Goal: Task Accomplishment & Management: Manage account settings

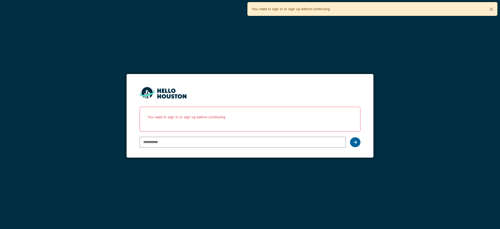
type input "**********"
click at [354, 140] on icon at bounding box center [355, 142] width 4 height 4
click at [355, 143] on icon at bounding box center [355, 142] width 4 height 4
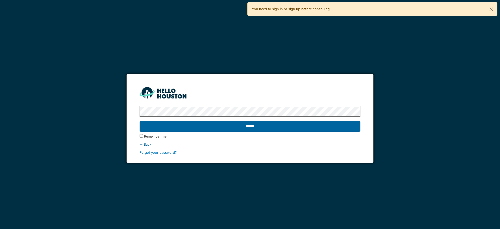
click at [320, 130] on input "******" at bounding box center [250, 126] width 220 height 11
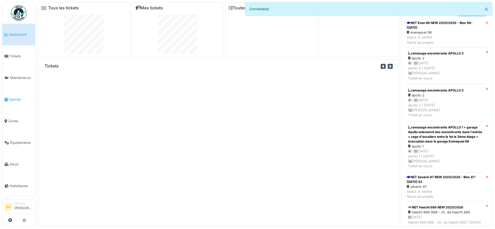
click at [11, 97] on span "Agenda" at bounding box center [21, 99] width 24 height 5
click at [13, 97] on span "Agenda" at bounding box center [21, 99] width 24 height 5
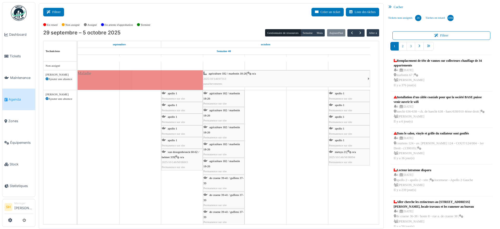
click at [56, 11] on button "Filtrer" at bounding box center [53, 12] width 21 height 9
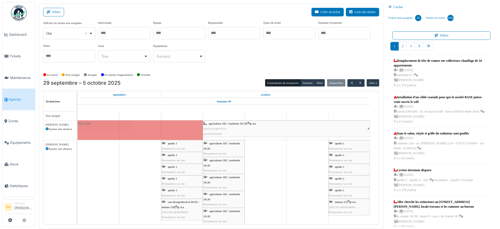
click at [179, 33] on div at bounding box center [179, 33] width 52 height 12
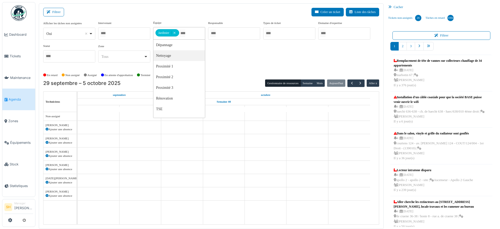
click at [249, 68] on div "Afficher les tâches non assignées *** Oui Remove item Oui Non Intervenant Abdel…" at bounding box center [211, 46] width 336 height 50
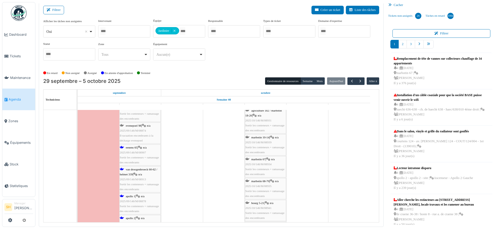
scroll to position [502, 0]
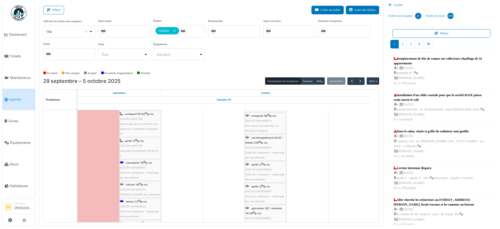
click at [129, 162] on span "consolation 70" at bounding box center [134, 162] width 17 height 3
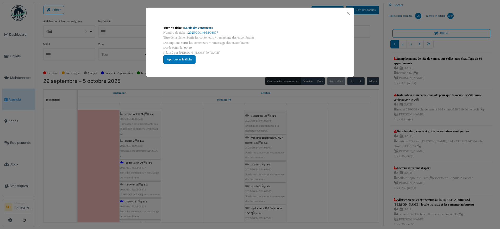
click at [202, 27] on link "Sortie des conteneurs" at bounding box center [198, 28] width 28 height 4
click at [348, 12] on button "Close" at bounding box center [348, 13] width 7 height 7
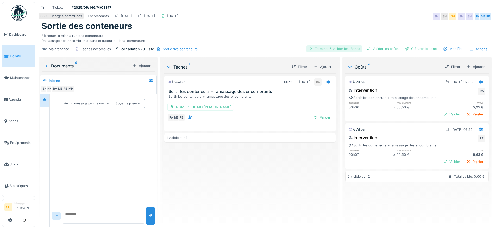
click at [340, 48] on div "Terminer & valider les tâches" at bounding box center [334, 48] width 56 height 7
drag, startPoint x: 373, startPoint y: 48, endPoint x: 396, endPoint y: 48, distance: 22.6
click at [374, 48] on div "Valider les coûts" at bounding box center [382, 48] width 36 height 7
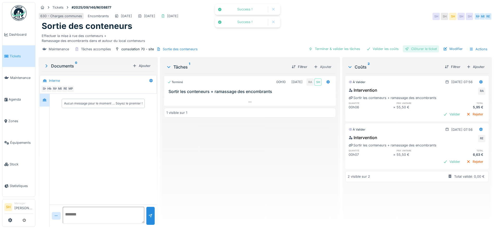
click at [405, 48] on div at bounding box center [407, 48] width 4 height 5
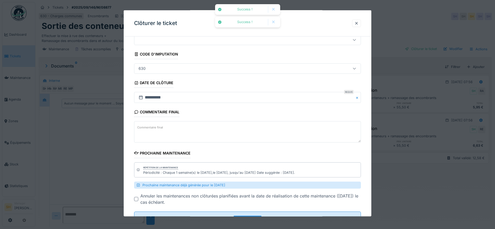
scroll to position [41, 0]
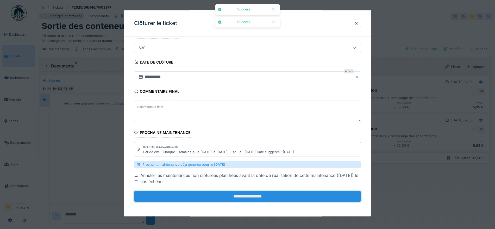
click at [267, 198] on input "**********" at bounding box center [247, 196] width 227 height 11
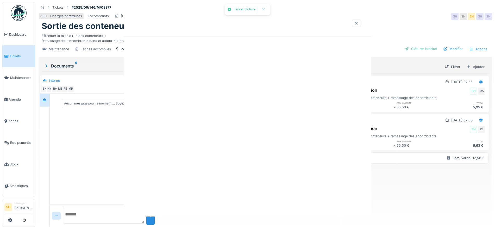
scroll to position [0, 0]
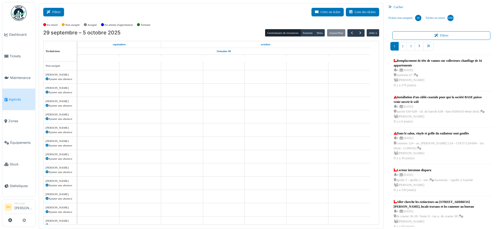
click at [54, 12] on button "Filtrer" at bounding box center [53, 12] width 21 height 9
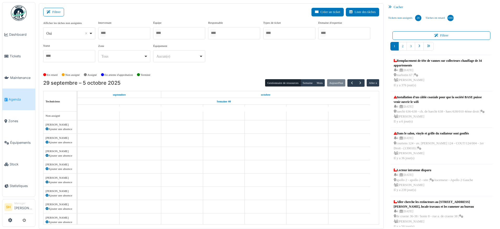
click at [189, 33] on div at bounding box center [179, 33] width 52 height 12
click at [241, 72] on div "En retard Non assigné Assigné En attente d'approbation Terminé" at bounding box center [211, 75] width 336 height 9
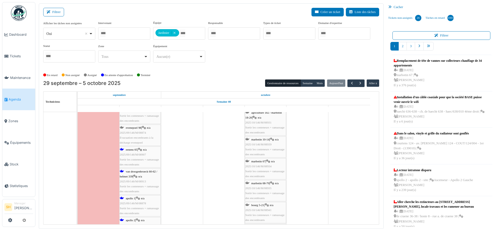
scroll to position [544, 0]
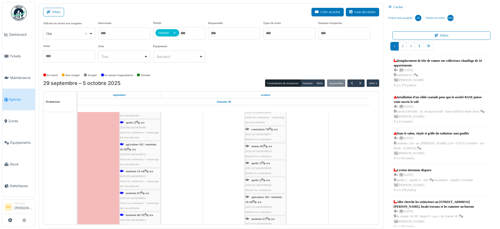
click at [127, 172] on span "marbotin 10-14" at bounding box center [135, 170] width 18 height 3
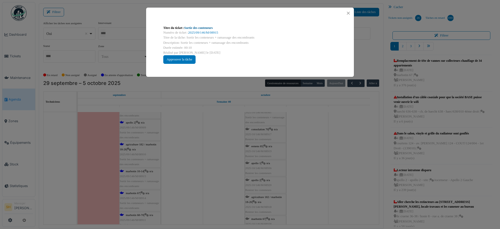
click at [204, 27] on link "Sortie des conteneurs" at bounding box center [198, 28] width 28 height 4
drag, startPoint x: 246, startPoint y: 162, endPoint x: 244, endPoint y: 161, distance: 2.8
click at [246, 162] on div "Titre du ticket : Sortie des conteneurs Numéro de ticket : 2025/09/146/M/08915 …" at bounding box center [250, 114] width 500 height 229
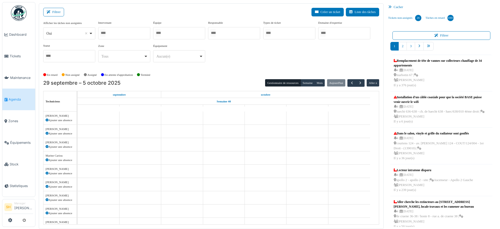
click at [174, 33] on div at bounding box center [179, 33] width 52 height 12
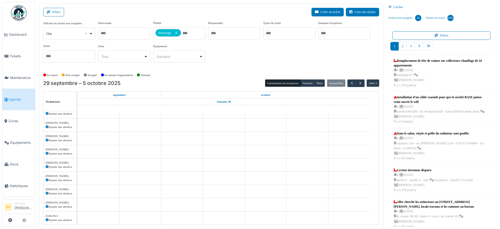
click at [232, 68] on div "Afficher les tâches non assignées *** Oui Remove item Oui Non Intervenant Abdel…" at bounding box center [211, 46] width 336 height 50
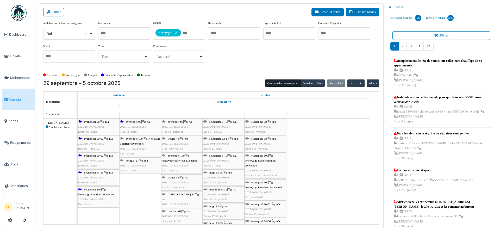
click at [94, 121] on span "evenepoel 98" at bounding box center [91, 121] width 15 height 3
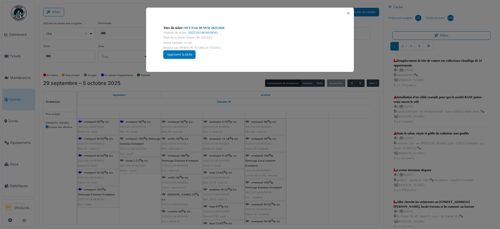
click at [201, 29] on link "NET Even 98 NEW 2025/2026" at bounding box center [204, 28] width 40 height 4
drag, startPoint x: 331, startPoint y: 170, endPoint x: 144, endPoint y: 142, distance: 188.8
click at [329, 170] on div "Titre du ticket : NET Even 98 NEW 2025/2026 Numéro de ticket : 2025/10/146/M/08…" at bounding box center [250, 114] width 500 height 229
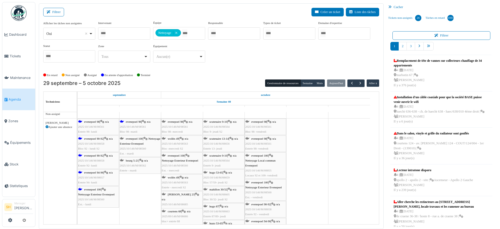
click at [91, 140] on span "evenepoel 90-92" at bounding box center [93, 138] width 19 height 3
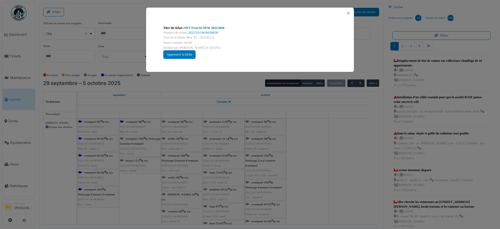
click at [196, 27] on link "NET Even 92 NEW 2025/2026" at bounding box center [204, 28] width 40 height 4
click at [305, 162] on div "Titre du ticket : NET Even 92 NEW 2025/2026 Numéro de ticket : 2025/10/146/M/08…" at bounding box center [250, 114] width 500 height 229
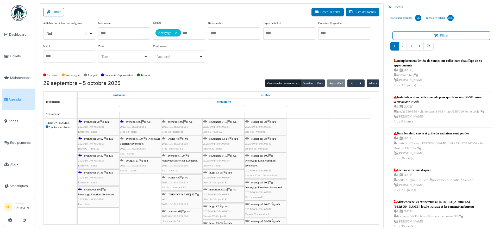
click at [94, 172] on span "evenepoel 94-96" at bounding box center [93, 172] width 19 height 3
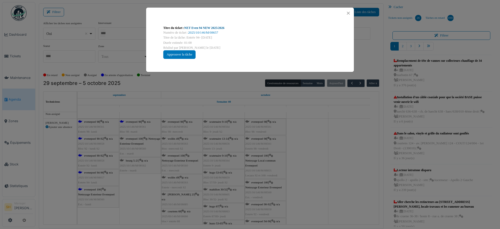
click at [197, 28] on link "NET Even 94 NEW 2025/2026" at bounding box center [204, 28] width 40 height 4
drag, startPoint x: 315, startPoint y: 205, endPoint x: 216, endPoint y: 181, distance: 101.9
click at [314, 205] on div "Titre du ticket : NET Even 94 NEW 2025/2026 Numéro de ticket : 2025/10/146/M/08…" at bounding box center [250, 114] width 500 height 229
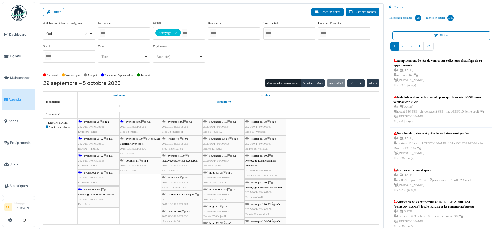
click at [99, 190] on span "evenepoel 100" at bounding box center [92, 189] width 17 height 3
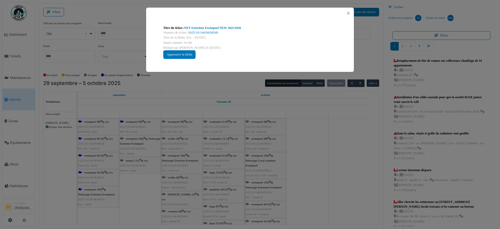
click at [201, 30] on div "Titre du ticket : NET Exterieur Evenepoel NEW 2025/2026" at bounding box center [249, 28] width 173 height 5
click at [214, 28] on link "NET Exterieur Evenepoel NEW 2025/2026" at bounding box center [212, 28] width 57 height 4
click at [312, 150] on div "Titre du ticket : NET Exterieur Evenepoel NEW 2025/2026 Numéro de ticket : 2025…" at bounding box center [250, 114] width 500 height 229
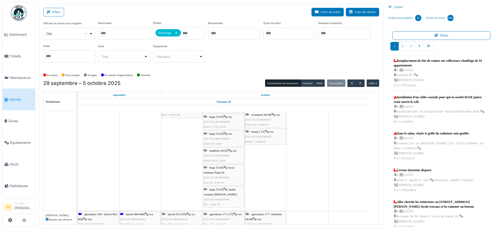
scroll to position [165, 0]
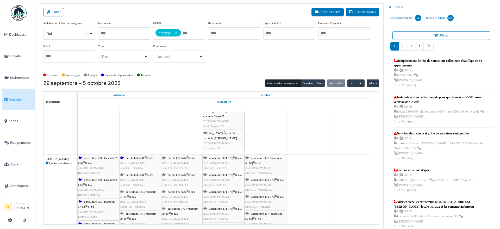
click at [98, 159] on span "agriculture 169 / haecht 662-664" at bounding box center [98, 160] width 40 height 8
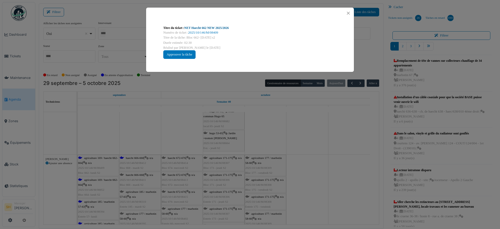
click at [203, 29] on link "NET Haecht 662 NEW 2025/2026" at bounding box center [206, 28] width 45 height 4
click at [236, 119] on div "Titre du ticket : NET Haecht 662 NEW 2025/2026 Numéro de ticket : 2025/10/146/M…" at bounding box center [250, 114] width 500 height 229
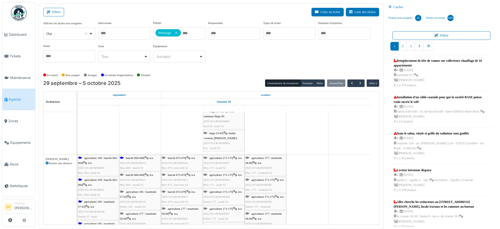
click at [93, 181] on span "agriculture 169 / haecht 662-664" at bounding box center [98, 182] width 40 height 8
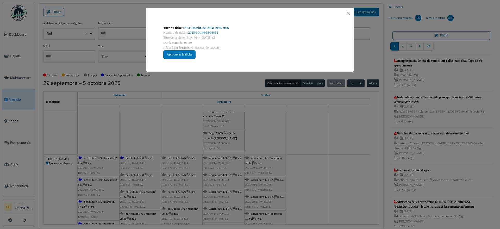
click at [208, 28] on link "NET Haecht 664 NEW 2025/2026" at bounding box center [206, 28] width 45 height 4
drag, startPoint x: 291, startPoint y: 127, endPoint x: 229, endPoint y: 131, distance: 62.6
click at [291, 127] on div "Titre du ticket : NET Haecht 664 NEW 2025/2026 Numéro de ticket : 2025/10/146/M…" at bounding box center [250, 114] width 500 height 229
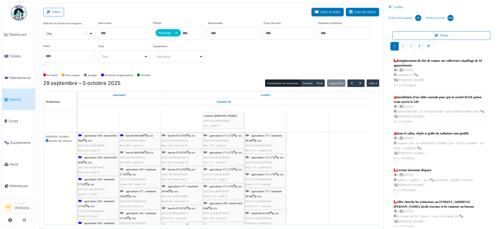
scroll to position [198, 0]
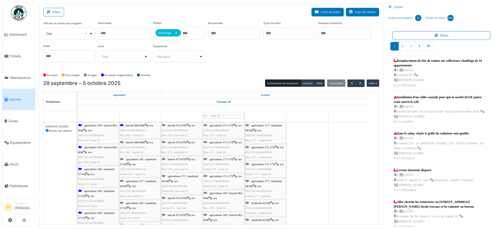
click at [93, 170] on div "agriculture 185 / marbotin 57-63 | n/a 2025/10/146/M/08394 Entrée 57- lundi" at bounding box center [98, 177] width 40 height 20
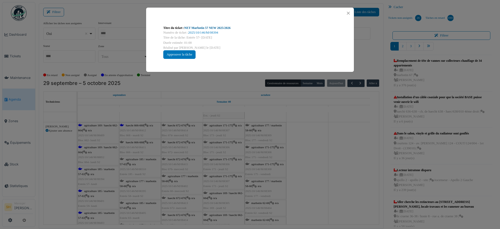
click at [210, 28] on link "NET Marbotin 57 NEW 2025/2026" at bounding box center [207, 28] width 46 height 4
drag, startPoint x: 324, startPoint y: 174, endPoint x: 229, endPoint y: 180, distance: 95.4
click at [324, 174] on div "Titre du ticket : NET Marbotin 57 NEW 2025/2026 Numéro de ticket : 2025/10/146/…" at bounding box center [250, 114] width 500 height 229
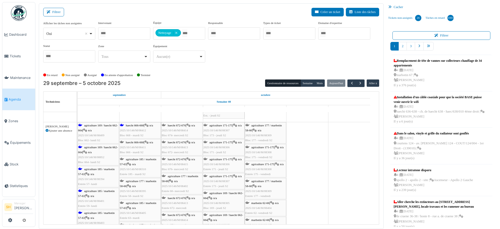
click at [92, 191] on span "agriculture 185 / marbotin 57-63" at bounding box center [96, 193] width 36 height 8
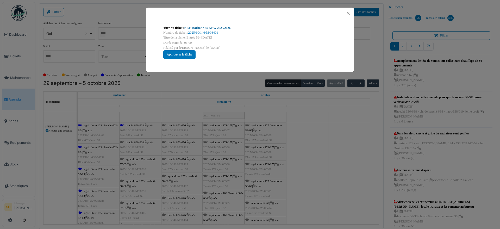
click at [201, 26] on link "NET Marbotin 59 NEW 2025/2026" at bounding box center [207, 28] width 46 height 4
drag, startPoint x: 294, startPoint y: 133, endPoint x: 242, endPoint y: 157, distance: 57.2
click at [294, 134] on div "Titre du ticket : NET Marbotin 59 NEW 2025/2026 Numéro de ticket : 2025/10/146/…" at bounding box center [250, 114] width 500 height 229
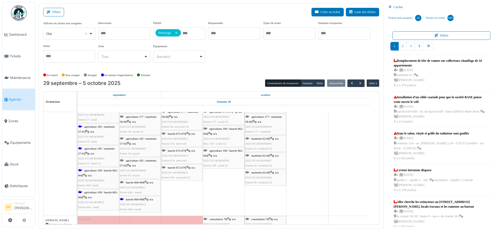
scroll to position [263, 0]
click at [96, 194] on div "agriculture 169 / haecht 662-664 | n/a 2025/10/146/M/08852 Entrée 664 - lundi" at bounding box center [98, 199] width 40 height 20
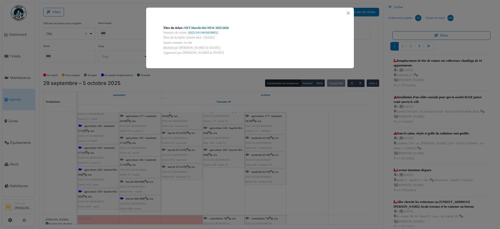
click at [210, 28] on link "NET Haecht 664 NEW 2025/2026" at bounding box center [206, 28] width 45 height 4
drag, startPoint x: 213, startPoint y: 170, endPoint x: 176, endPoint y: 188, distance: 41.9
click at [213, 170] on div "Titre du ticket : NET Haecht 664 NEW 2025/2026 Numéro de ticket : 2025/10/146/M…" at bounding box center [250, 114] width 500 height 229
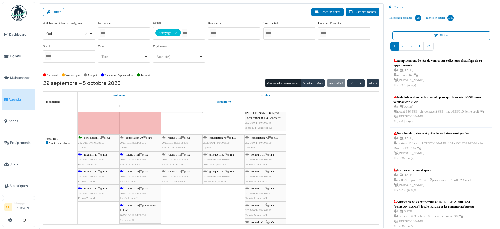
scroll to position [555, 0]
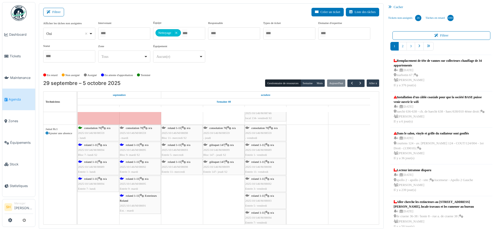
click at [92, 146] on span "roland 1-11" at bounding box center [90, 144] width 13 height 3
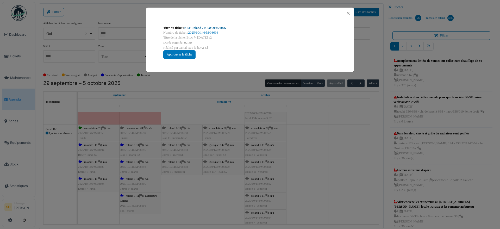
click at [193, 29] on link "NET Roland 7 NEW 2025/2026" at bounding box center [205, 28] width 42 height 4
drag, startPoint x: 326, startPoint y: 176, endPoint x: 239, endPoint y: 178, distance: 86.2
click at [326, 176] on div "Titre du ticket : NET Roland 7 NEW 2025/2026 Numéro de ticket : 2025/10/146/M/0…" at bounding box center [250, 114] width 500 height 229
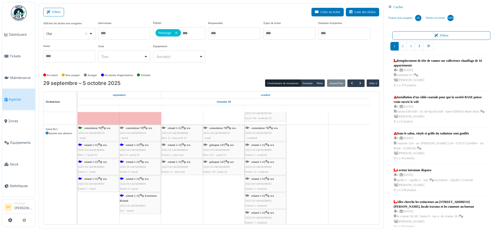
click at [90, 163] on div "roland 1-11 | n/a 2025/10/146/M/08689 Entrée 1- lundi" at bounding box center [98, 166] width 40 height 15
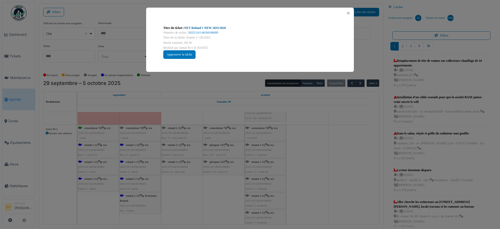
click at [203, 28] on link "NET Roland 1 NEW 2025/2026" at bounding box center [205, 28] width 42 height 4
click at [298, 179] on div "Titre du ticket : NET Roland 1 NEW 2025/2026 Numéro de ticket : 2025/10/146/M/0…" at bounding box center [250, 114] width 500 height 229
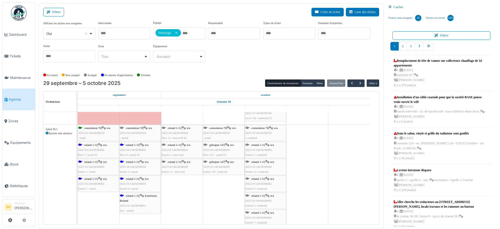
click at [127, 144] on span "roland 1-11" at bounding box center [132, 144] width 13 height 3
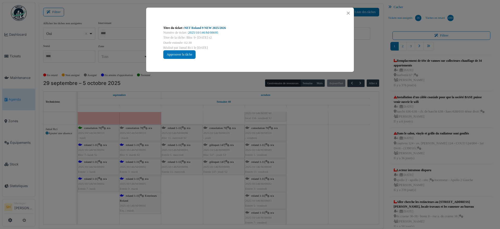
click at [202, 27] on link "NET Roland 9 NEW 2025/2026" at bounding box center [205, 28] width 42 height 4
drag, startPoint x: 339, startPoint y: 166, endPoint x: 318, endPoint y: 171, distance: 21.9
click at [339, 166] on div "Titre du ticket : NET Roland 9 NEW 2025/2026 Numéro de ticket : 2025/10/146/M/0…" at bounding box center [250, 114] width 500 height 229
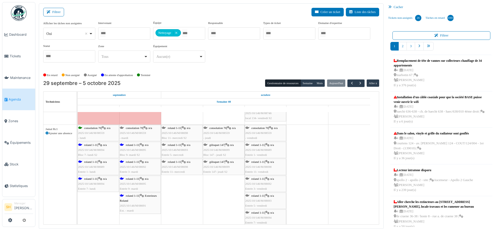
click at [134, 162] on span "roland 1-11" at bounding box center [132, 161] width 13 height 3
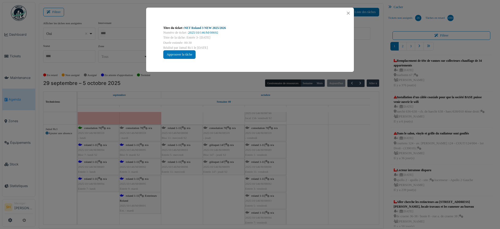
click at [196, 26] on link "NET Roland 3 NEW 2025/2026" at bounding box center [205, 28] width 42 height 4
click at [298, 175] on div "Titre du ticket : NET Roland 3 NEW 2025/2026 Numéro de ticket : 2025/10/146/M/0…" at bounding box center [250, 114] width 500 height 229
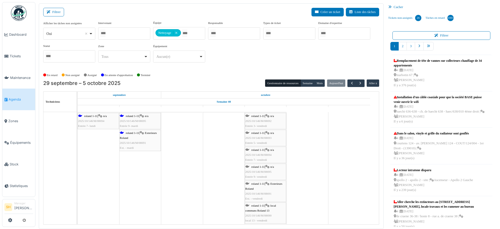
scroll to position [620, 0]
click at [135, 132] on div "roland 1-11 | Exterieurs Roland 2025/10/146/M/08691 Ext. - mardi" at bounding box center [140, 138] width 41 height 20
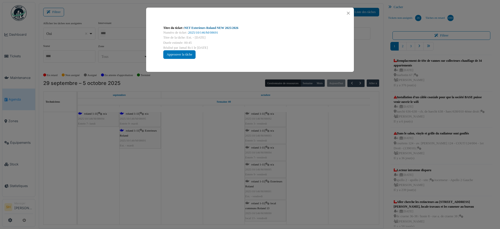
click at [208, 28] on link "NET Exterieurs Roland NEW 2025/2026" at bounding box center [211, 28] width 54 height 4
drag, startPoint x: 221, startPoint y: 164, endPoint x: 218, endPoint y: 162, distance: 3.5
click at [221, 164] on div "Titre du ticket : NET Exterieurs Roland NEW 2025/2026 Numéro de ticket : 2025/1…" at bounding box center [250, 114] width 500 height 229
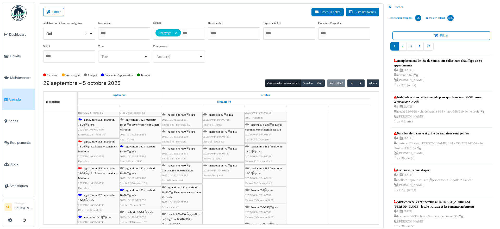
scroll to position [783, 0]
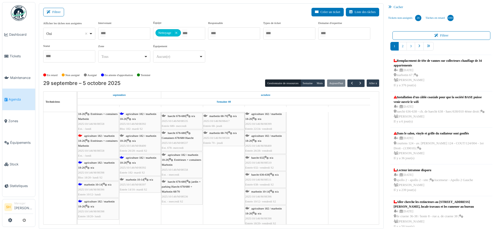
click at [97, 135] on span "agriculture 182 / marbotin 18-26" at bounding box center [96, 138] width 36 height 8
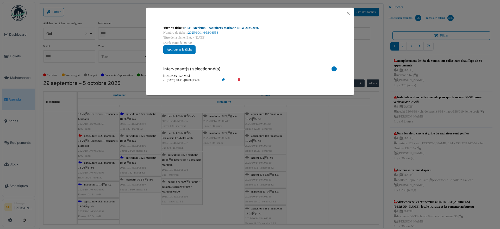
click at [219, 27] on link "NET Extérieurs + containers Marbotin NEW 2025/2026" at bounding box center [221, 28] width 74 height 4
click at [359, 192] on div "Titre du ticket : NET Extérieurs + containers Marbotin NEW 2025/2026 Numéro de …" at bounding box center [250, 114] width 500 height 229
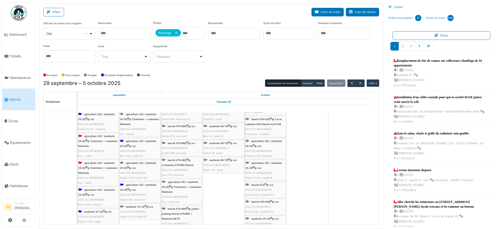
scroll to position [751, 0]
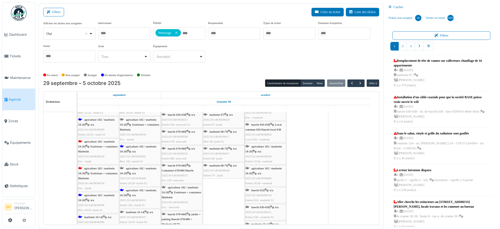
click at [95, 143] on div "agriculture 182 / marbotin 18-26 | Extérieurs + containers Marbotin 2025/10/146…" at bounding box center [98, 151] width 40 height 25
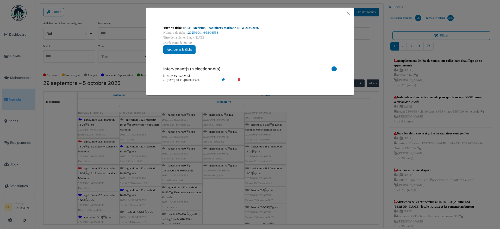
click at [197, 28] on link "NET Extérieurs + containers Marbotin NEW 2025/2026" at bounding box center [221, 28] width 74 height 4
click at [309, 159] on div "Titre du ticket : NET Extérieurs + containers Marbotin NEW 2025/2026 Numéro de …" at bounding box center [250, 114] width 500 height 229
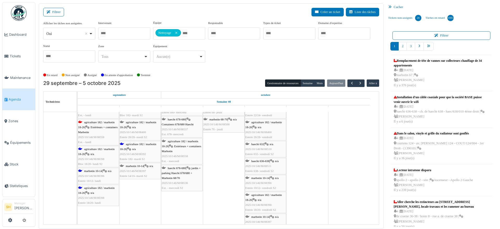
scroll to position [848, 0]
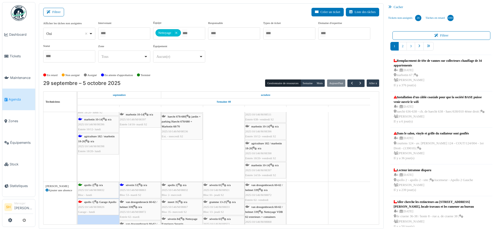
click at [96, 205] on span "2025/10/146/M/08826" at bounding box center [91, 206] width 26 height 3
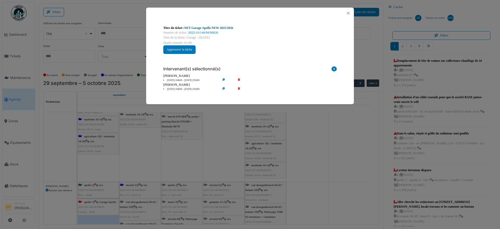
click at [200, 26] on link "NET Garage Apollo NEW 2025/2026" at bounding box center [208, 28] width 49 height 4
drag, startPoint x: 326, startPoint y: 187, endPoint x: 309, endPoint y: 187, distance: 16.7
click at [320, 187] on div "Titre du ticket : NET Garage Apollo NEW 2025/2026 Numéro de ticket : 2025/10/14…" at bounding box center [250, 114] width 500 height 229
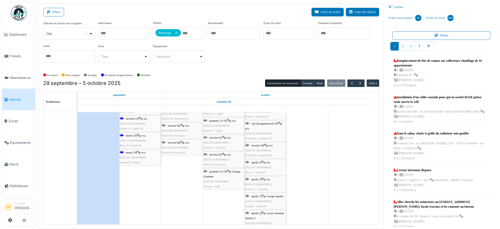
scroll to position [1011, 0]
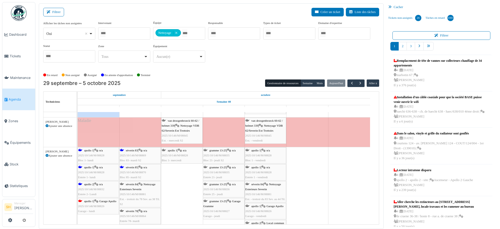
click at [91, 150] on span "apollo 1" at bounding box center [88, 150] width 9 height 3
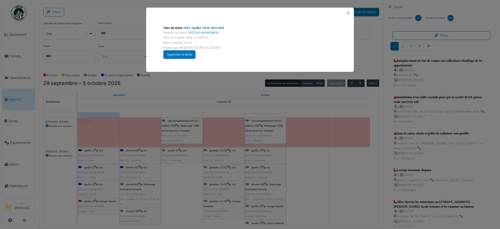
click at [208, 28] on link "NET Apollo1 NEW 2025/2026" at bounding box center [204, 28] width 40 height 4
drag, startPoint x: 187, startPoint y: 178, endPoint x: 158, endPoint y: 180, distance: 29.3
click at [187, 178] on div "Titre du ticket : NET Apollo1 NEW 2025/2026 Numéro de ticket : 2025/10/146/M/08…" at bounding box center [250, 114] width 500 height 229
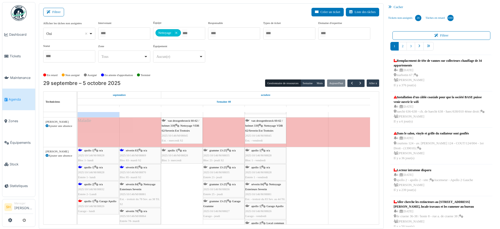
click at [97, 185] on icon at bounding box center [96, 183] width 4 height 3
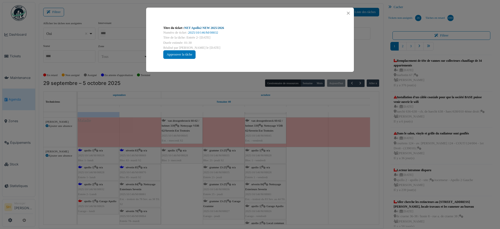
click at [203, 29] on link "NET Apollo2 NEW 2025/2026" at bounding box center [204, 28] width 40 height 4
click at [240, 86] on div "Titre du ticket : NET Apollo2 NEW 2025/2026 Numéro de ticket : 2025/10/146/M/08…" at bounding box center [250, 114] width 500 height 229
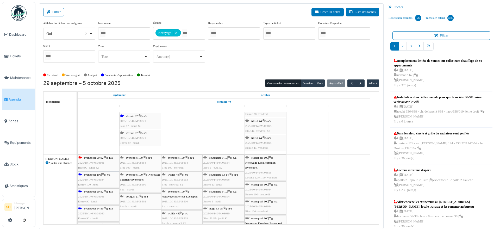
click at [94, 176] on div "evenepoel 100 | n/a 2025/10/146/M/08684 Entrée 100- lundi" at bounding box center [98, 179] width 40 height 15
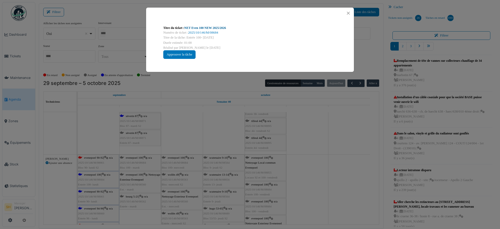
click at [200, 28] on link "NET Even 100 NEW 2025/2026" at bounding box center [205, 28] width 42 height 4
click at [344, 134] on div "Titre du ticket : NET Even 100 NEW 2025/2026 Numéro de ticket : 2025/10/146/M/0…" at bounding box center [250, 114] width 500 height 229
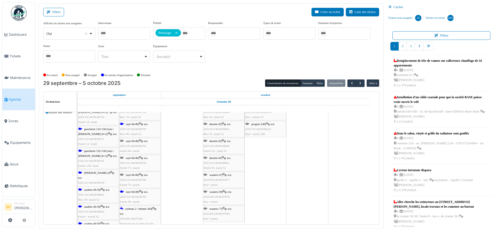
scroll to position [1564, 0]
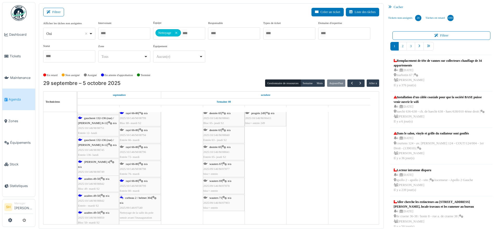
click at [141, 196] on span "corbeau 2 / helmet 304" at bounding box center [138, 197] width 27 height 3
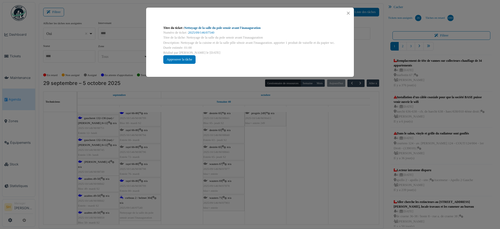
click at [225, 28] on link "Nettoyage de la salle du pole senoir avant l'inauaguration" at bounding box center [222, 28] width 76 height 4
click at [252, 181] on div "Titre du ticket : Nettoyage de la salle du pole senoir avant l'inauaguration Nu…" at bounding box center [250, 114] width 500 height 229
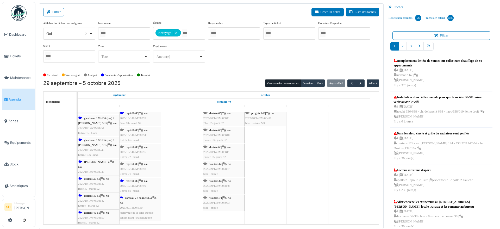
click at [88, 211] on span "azalées 49-50" at bounding box center [92, 212] width 16 height 3
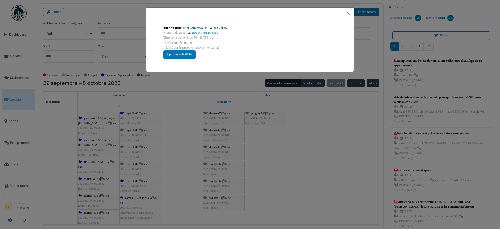
click at [213, 26] on link "Net Azallées 50 NEW 2025/2026" at bounding box center [205, 28] width 42 height 4
click at [203, 28] on link "Net Azallées 50 NEW 2025/2026" at bounding box center [205, 28] width 42 height 4
click at [170, 167] on div "Titre du ticket : Net Azallées 50 NEW 2025/2026 Numéro de ticket : 2025/10/146/…" at bounding box center [250, 114] width 500 height 229
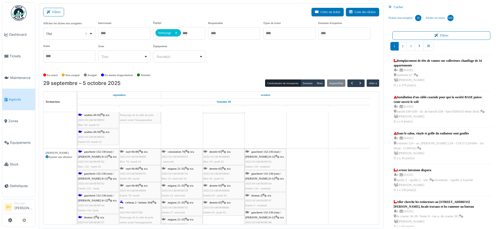
scroll to position [1727, 0]
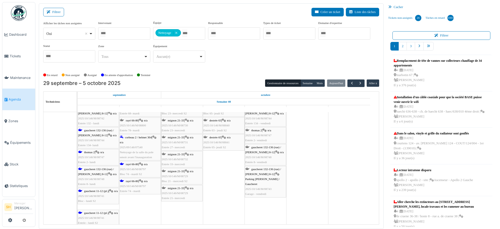
click at [85, 213] on span "gaucheret 11-12 (pl.)" at bounding box center [96, 212] width 24 height 3
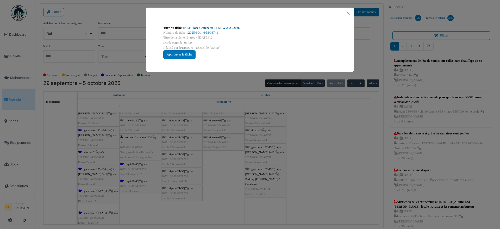
click at [202, 28] on link "NET Place Gaucheret 12 NEW 2025/2026" at bounding box center [211, 28] width 55 height 4
click at [290, 177] on div "Titre du ticket : NET Place Gaucheret 12 NEW 2025/2026 Numéro de ticket : 2025/…" at bounding box center [250, 114] width 500 height 229
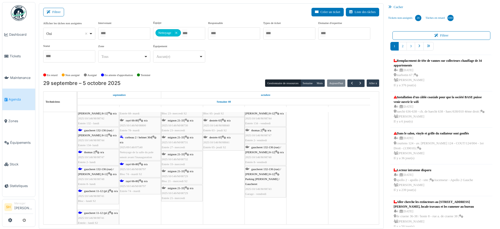
click at [93, 151] on span "thomas 2" at bounding box center [89, 151] width 11 height 3
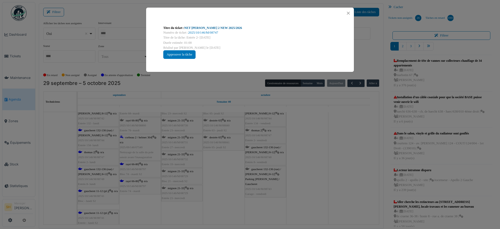
click at [193, 29] on link "NET Thomas 2 NEW 2025/2026" at bounding box center [213, 28] width 58 height 4
click at [331, 185] on div "Titre du ticket : NET Thomas 2 NEW 2025/2026 Numéro de ticket : 2025/10/146/M/0…" at bounding box center [250, 114] width 500 height 229
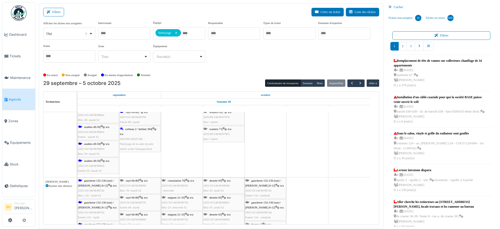
scroll to position [1596, 0]
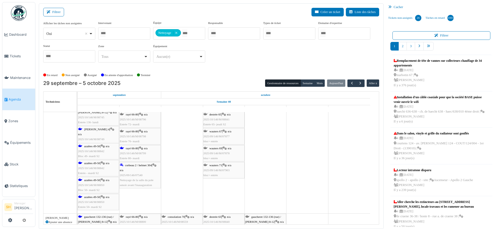
click at [91, 144] on span "azalées 49-50" at bounding box center [92, 145] width 16 height 3
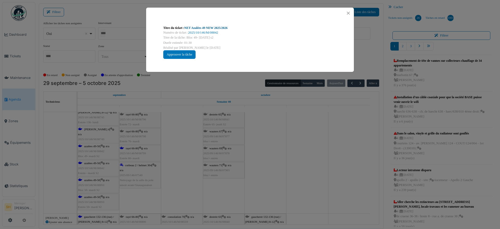
click at [213, 28] on link "NET Azalées 49 NEW 2025/2026" at bounding box center [205, 28] width 43 height 4
drag, startPoint x: 306, startPoint y: 187, endPoint x: 294, endPoint y: 183, distance: 11.9
click at [304, 185] on div "Titre du ticket : NET Azalées 49 NEW 2025/2026 Numéro de ticket : 2025/10/146/M…" at bounding box center [250, 114] width 500 height 229
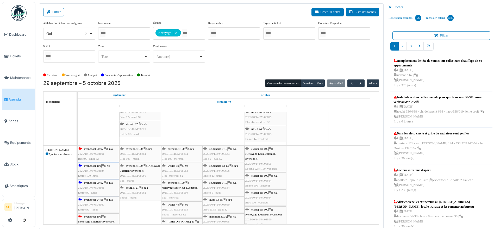
scroll to position [1283, 0]
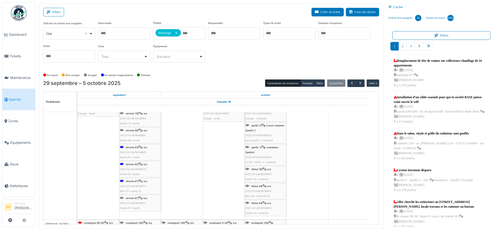
click at [125, 166] on div "séverin 85 | n/a 2025/10/146/M/08870 Entrée 85- mardi" at bounding box center [140, 169] width 41 height 15
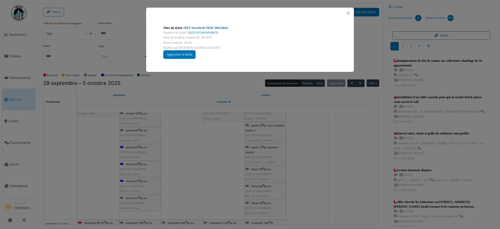
click at [200, 28] on link "NET Severin 85 NEW 2025/2026" at bounding box center [205, 28] width 43 height 4
click at [188, 145] on div "Titre du ticket : NET Severin 85 NEW 2025/2026 Numéro de ticket : 2025/10/146/M…" at bounding box center [250, 114] width 500 height 229
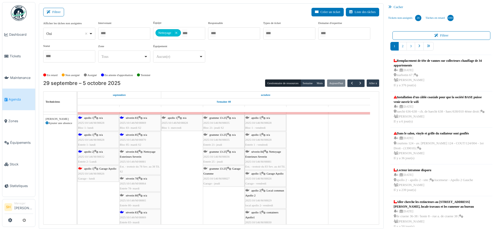
click at [134, 119] on div "séverin 83 | n/a 2025/10/146/M/08869 Bloc 83- mardi S2" at bounding box center [140, 122] width 41 height 15
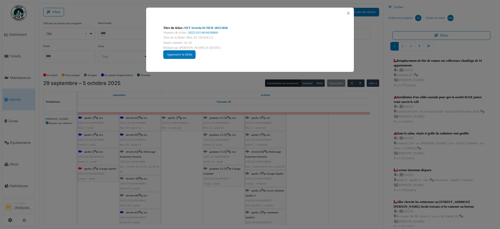
click at [210, 28] on link "NET Severin 83 NEW 2025/2026" at bounding box center [205, 28] width 43 height 4
click at [309, 154] on div "Titre du ticket : NET Severin 83 NEW 2025/2026 Numéro de ticket : 2025/10/146/M…" at bounding box center [250, 114] width 500 height 229
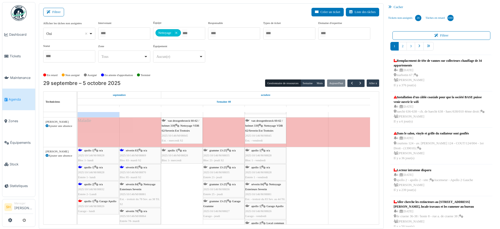
scroll to position [1123, 0]
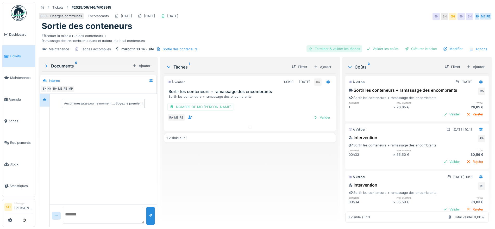
click at [340, 50] on div "Terminer & valider les tâches" at bounding box center [334, 48] width 56 height 7
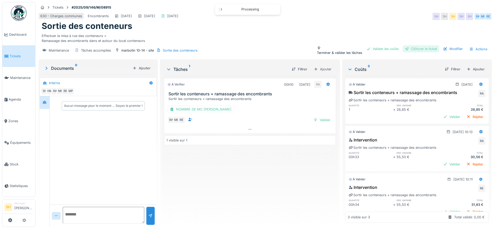
drag, startPoint x: 377, startPoint y: 50, endPoint x: 404, endPoint y: 50, distance: 26.8
click at [380, 50] on div "Valider les coûts" at bounding box center [382, 48] width 36 height 7
click at [411, 50] on div "Clôturer le ticket" at bounding box center [421, 48] width 36 height 7
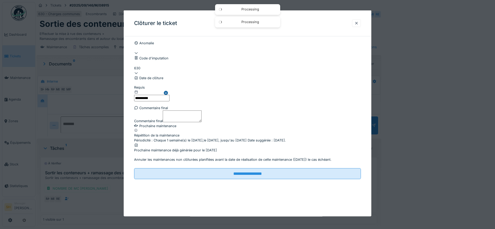
scroll to position [41, 0]
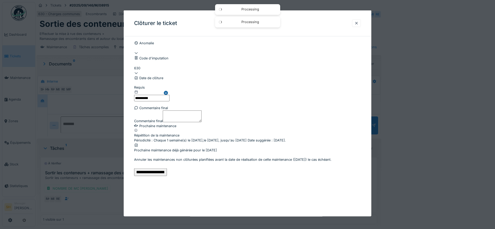
click at [167, 176] on input "**********" at bounding box center [150, 172] width 33 height 8
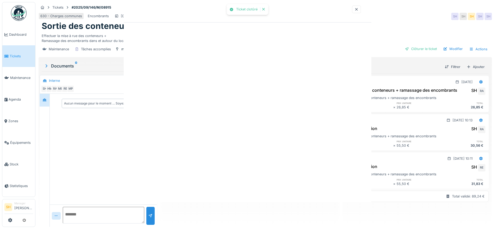
scroll to position [0, 0]
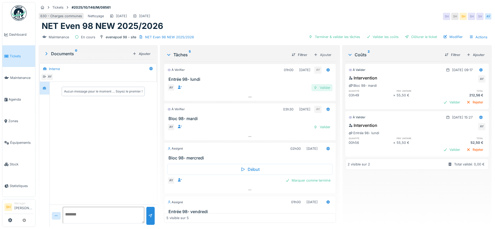
click at [315, 87] on div "Valider" at bounding box center [321, 87] width 21 height 7
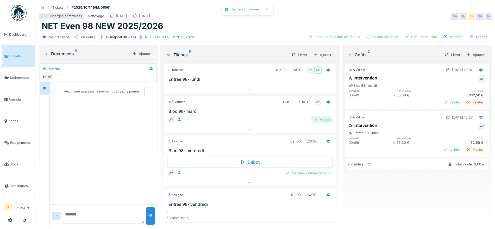
click at [319, 118] on div "Valider" at bounding box center [321, 119] width 21 height 7
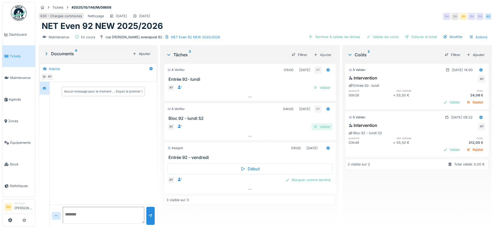
click at [320, 128] on div "Valider" at bounding box center [321, 126] width 21 height 7
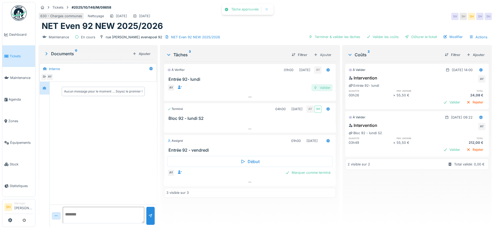
click at [322, 88] on div "Valider" at bounding box center [321, 87] width 21 height 7
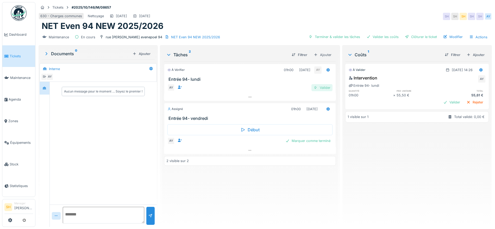
click at [321, 88] on div "Valider" at bounding box center [321, 87] width 21 height 7
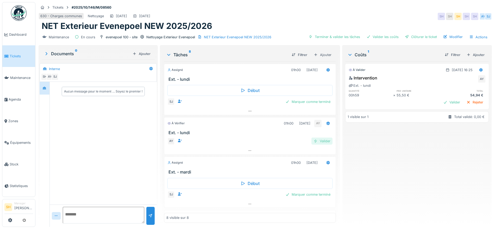
click at [315, 140] on div "Valider" at bounding box center [321, 140] width 21 height 7
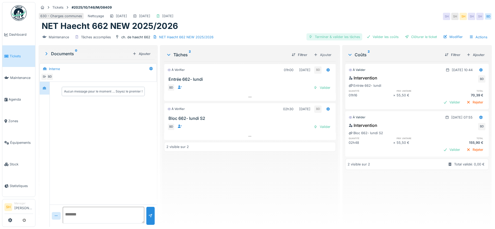
click at [343, 37] on div "Terminer & valider les tâches" at bounding box center [334, 36] width 56 height 7
click at [393, 37] on div "Valider les coûts" at bounding box center [382, 36] width 36 height 7
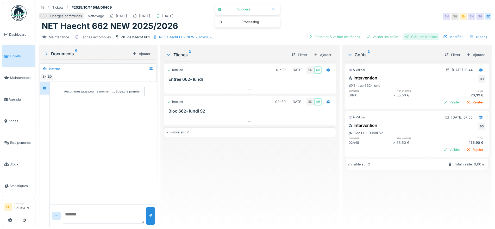
click at [414, 37] on div "Clôturer le ticket" at bounding box center [421, 36] width 36 height 7
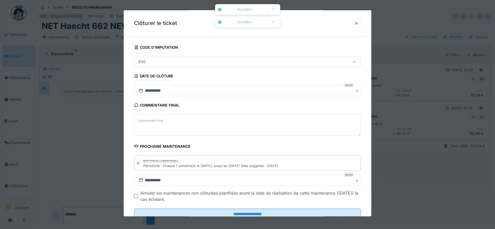
scroll to position [45, 0]
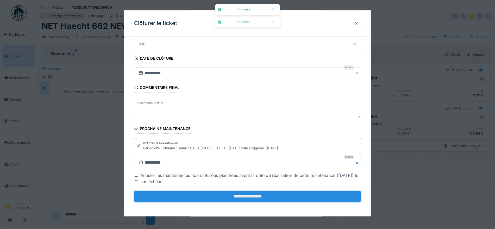
click at [231, 195] on input "**********" at bounding box center [247, 196] width 227 height 11
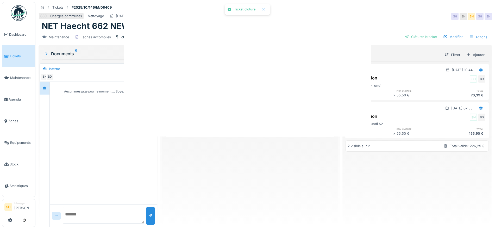
scroll to position [0, 0]
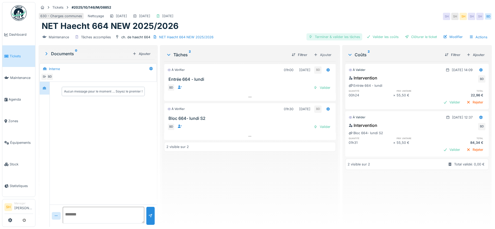
click at [337, 37] on div "Terminer & valider les tâches" at bounding box center [334, 36] width 56 height 7
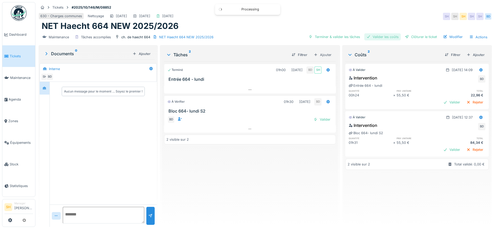
click at [375, 35] on div "Valider les coûts" at bounding box center [382, 36] width 36 height 7
click at [408, 36] on div "Clôturer le ticket" at bounding box center [421, 36] width 36 height 7
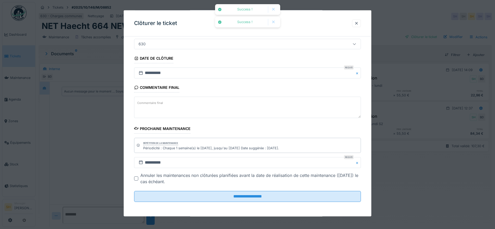
scroll to position [5, 0]
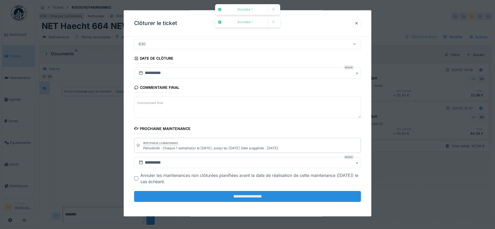
click at [295, 196] on input "**********" at bounding box center [247, 196] width 227 height 11
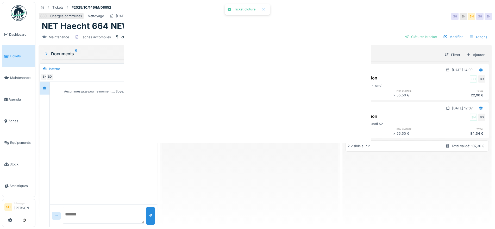
scroll to position [0, 0]
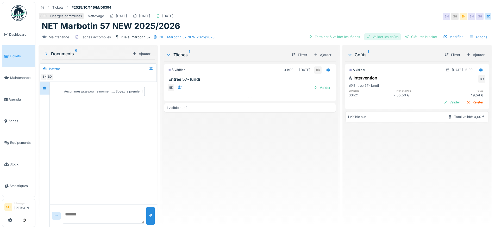
drag, startPoint x: 345, startPoint y: 36, endPoint x: 370, endPoint y: 39, distance: 25.1
click at [346, 37] on div "Terminer & valider les tâches" at bounding box center [334, 36] width 56 height 7
drag, startPoint x: 379, startPoint y: 38, endPoint x: 407, endPoint y: 36, distance: 28.2
click at [380, 38] on div "Valider les coûts" at bounding box center [382, 36] width 36 height 7
click at [410, 35] on div "Clôturer le ticket" at bounding box center [421, 36] width 36 height 7
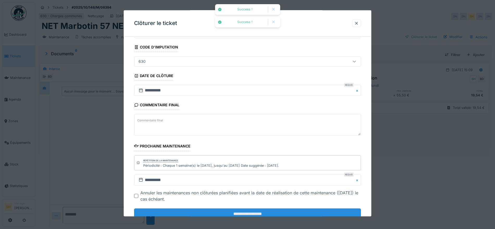
scroll to position [45, 0]
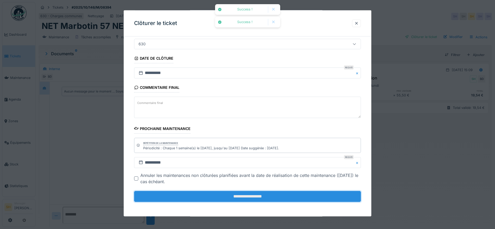
click at [252, 198] on input "**********" at bounding box center [247, 196] width 227 height 11
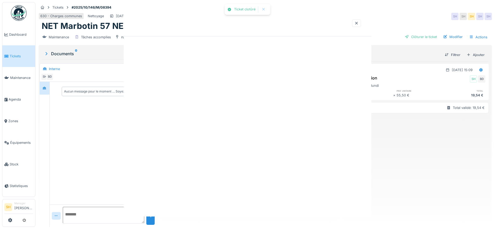
scroll to position [0, 0]
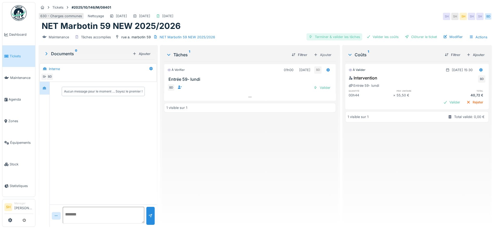
click at [339, 35] on div "Terminer & valider les tâches" at bounding box center [334, 36] width 56 height 7
click at [387, 37] on div "Valider les coûts" at bounding box center [382, 36] width 36 height 7
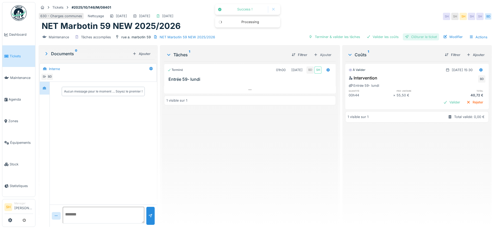
click at [409, 36] on div "Clôturer le ticket" at bounding box center [421, 36] width 36 height 7
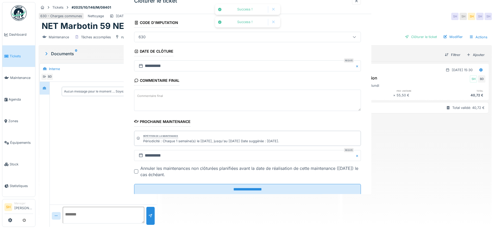
scroll to position [45, 0]
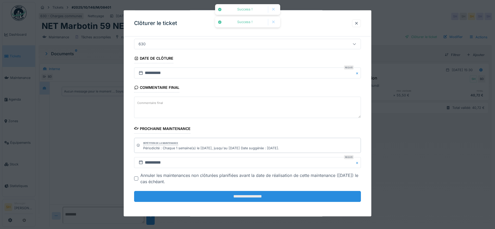
click at [257, 194] on input "**********" at bounding box center [247, 196] width 227 height 11
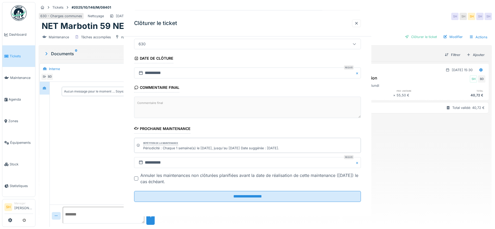
scroll to position [0, 0]
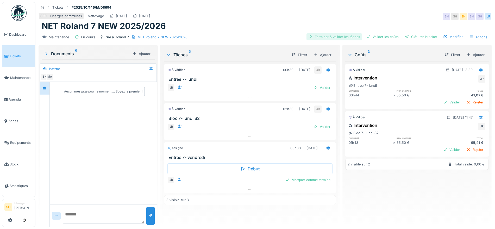
drag, startPoint x: 329, startPoint y: 35, endPoint x: 357, endPoint y: 36, distance: 28.6
click at [329, 35] on div "Terminer & valider les tâches" at bounding box center [334, 36] width 56 height 7
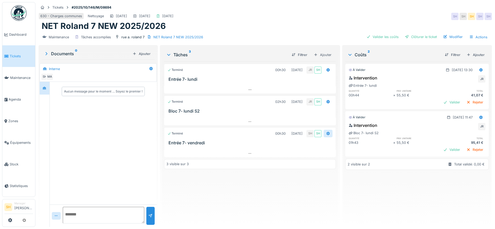
click at [326, 133] on icon at bounding box center [327, 134] width 3 height 4
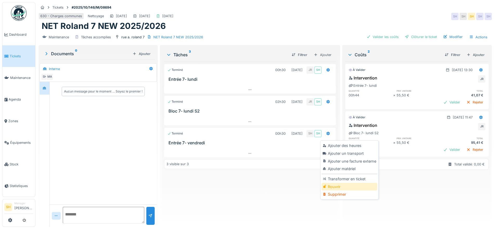
click at [340, 186] on div "Rouvrir" at bounding box center [348, 187] width 55 height 8
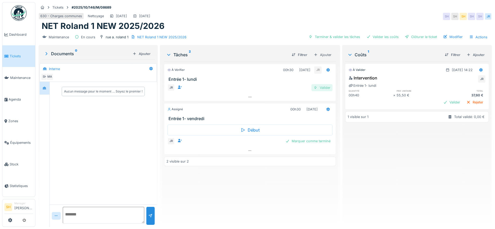
click at [322, 86] on div "Valider" at bounding box center [321, 87] width 21 height 7
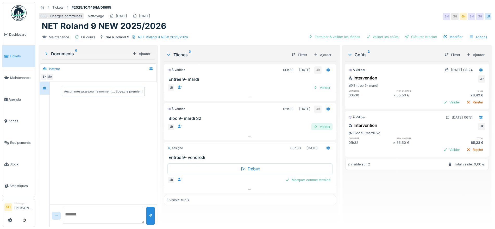
click at [324, 126] on div "Valider" at bounding box center [321, 126] width 21 height 7
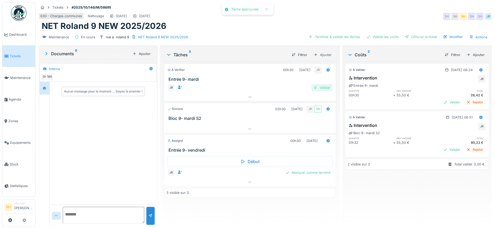
click at [321, 89] on div "Valider" at bounding box center [321, 87] width 21 height 7
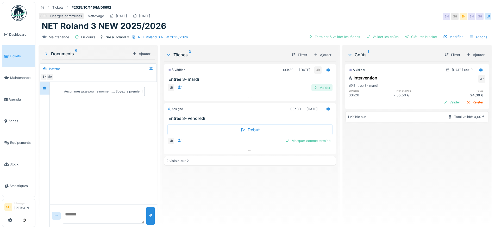
click at [322, 87] on div "Valider" at bounding box center [321, 87] width 21 height 7
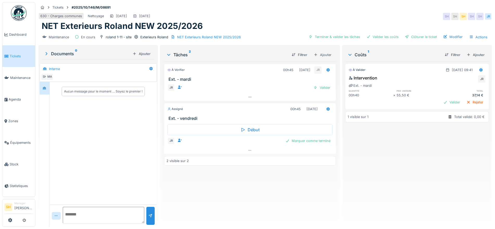
drag, startPoint x: 321, startPoint y: 86, endPoint x: 240, endPoint y: 56, distance: 86.6
click at [321, 86] on div "Valider" at bounding box center [321, 87] width 21 height 7
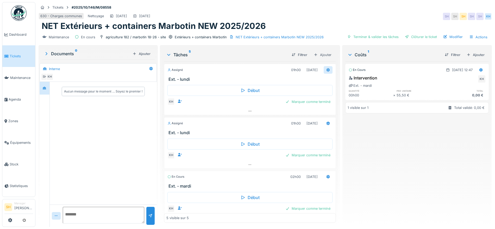
click at [326, 70] on icon at bounding box center [328, 69] width 4 height 3
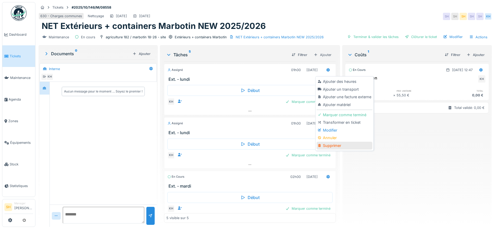
click at [336, 145] on div "Supprimer" at bounding box center [343, 146] width 55 height 8
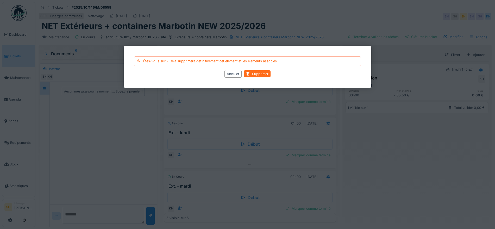
click at [265, 74] on div "Supprimer" at bounding box center [257, 73] width 27 height 7
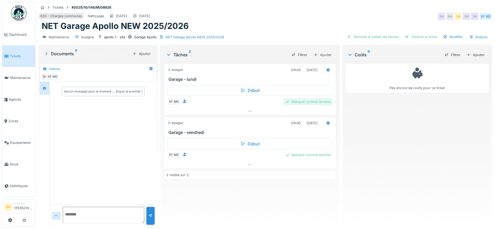
click at [301, 102] on div "Marquer comme terminé" at bounding box center [307, 101] width 49 height 7
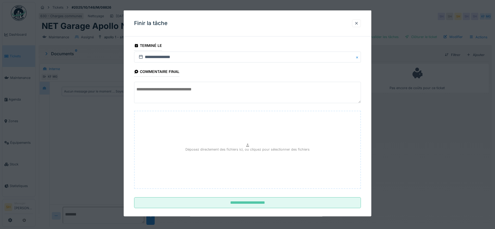
click at [222, 95] on textarea at bounding box center [247, 92] width 227 height 21
drag, startPoint x: 227, startPoint y: 91, endPoint x: 135, endPoint y: 90, distance: 91.9
click at [135, 90] on textarea "**********" at bounding box center [247, 92] width 227 height 21
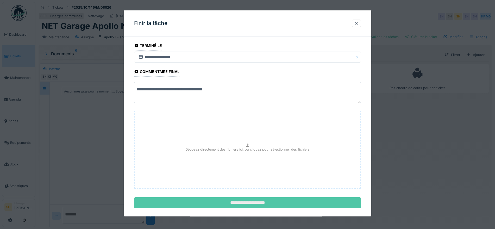
type textarea "**********"
click at [242, 202] on input "**********" at bounding box center [247, 202] width 227 height 11
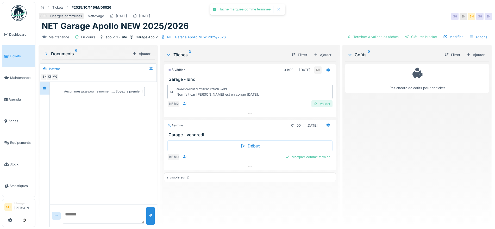
click at [325, 103] on div "Valider" at bounding box center [321, 103] width 21 height 7
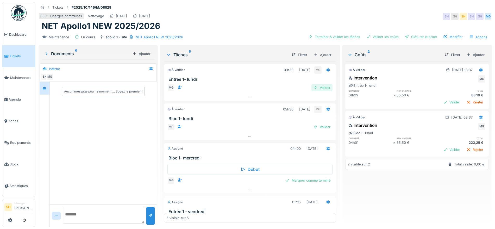
click at [314, 87] on div "Valider" at bounding box center [321, 87] width 21 height 7
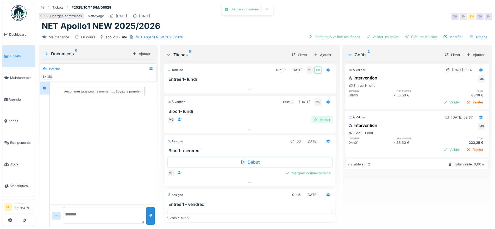
click at [316, 121] on div "Valider" at bounding box center [321, 119] width 21 height 7
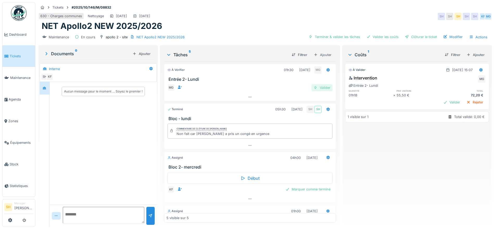
click at [319, 88] on div "Valider" at bounding box center [321, 87] width 21 height 7
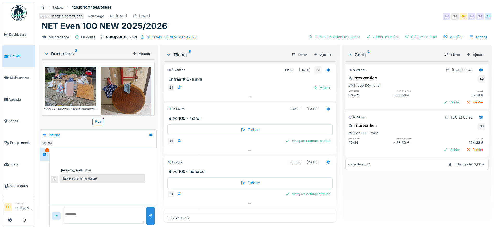
click at [62, 87] on img at bounding box center [70, 86] width 50 height 38
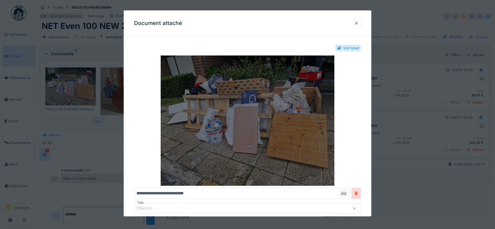
click at [295, 112] on img at bounding box center [247, 120] width 227 height 130
click at [251, 132] on img at bounding box center [247, 120] width 227 height 130
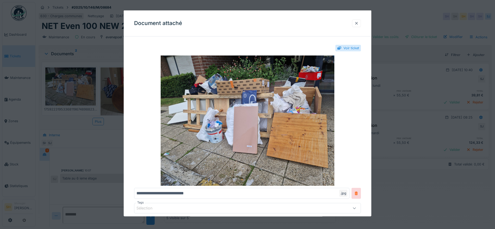
click at [358, 22] on div at bounding box center [356, 23] width 4 height 5
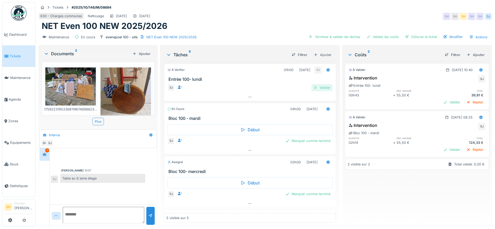
click at [314, 88] on div "Valider" at bounding box center [321, 87] width 21 height 7
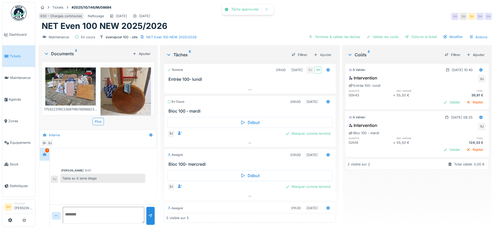
click at [129, 95] on img at bounding box center [125, 100] width 50 height 67
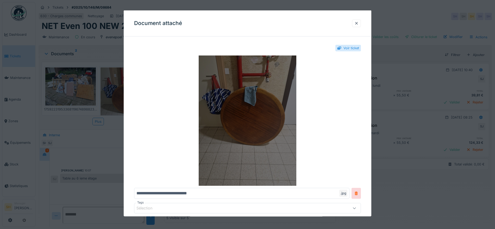
click at [237, 102] on img at bounding box center [247, 120] width 227 height 130
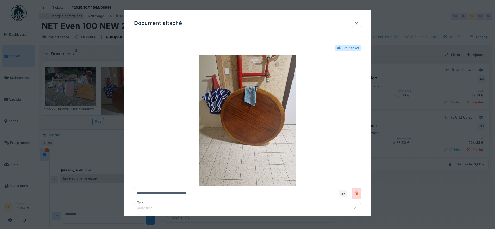
click at [358, 22] on div at bounding box center [356, 23] width 4 height 5
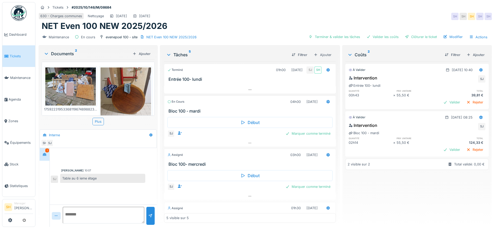
scroll to position [5, 0]
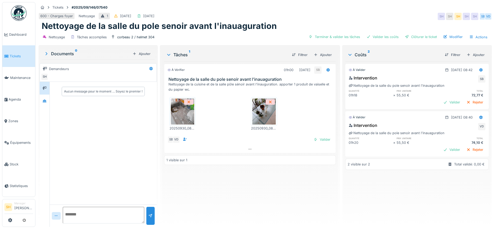
click at [185, 112] on img at bounding box center [182, 111] width 23 height 26
click at [261, 112] on img at bounding box center [263, 111] width 23 height 26
click at [323, 33] on div "Terminer & valider les tâches" at bounding box center [334, 36] width 56 height 7
click at [384, 33] on div "Valider les coûts" at bounding box center [382, 36] width 36 height 7
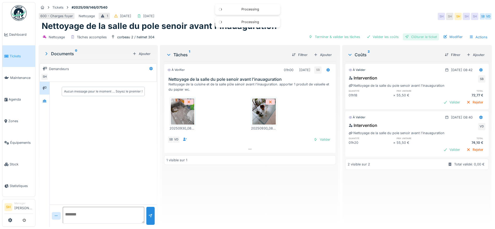
click at [413, 33] on div "Clôturer le ticket" at bounding box center [421, 36] width 36 height 7
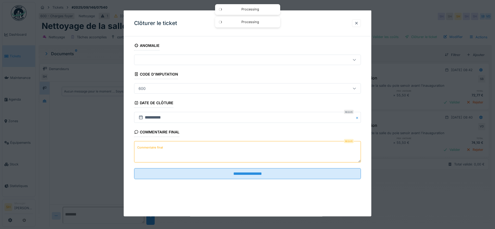
click at [231, 154] on textarea "Commentaire final" at bounding box center [247, 151] width 227 height 21
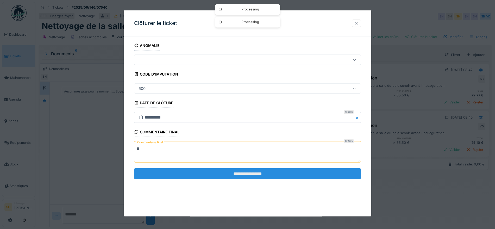
type textarea "**"
click at [233, 170] on input "**********" at bounding box center [247, 173] width 227 height 11
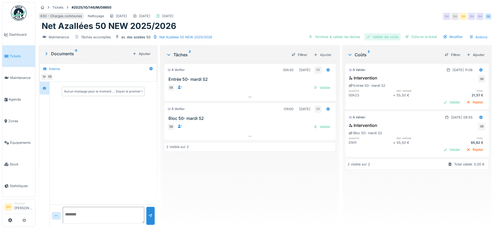
drag, startPoint x: 330, startPoint y: 37, endPoint x: 361, endPoint y: 37, distance: 30.7
click at [331, 37] on div "Terminer & valider les tâches" at bounding box center [334, 36] width 56 height 7
drag, startPoint x: 371, startPoint y: 37, endPoint x: 400, endPoint y: 39, distance: 29.5
click at [375, 39] on div "Valider les coûts" at bounding box center [382, 36] width 36 height 7
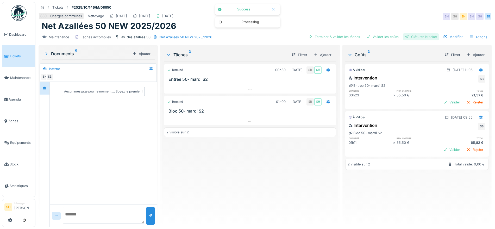
click at [412, 39] on div "Clôturer le ticket" at bounding box center [421, 36] width 36 height 7
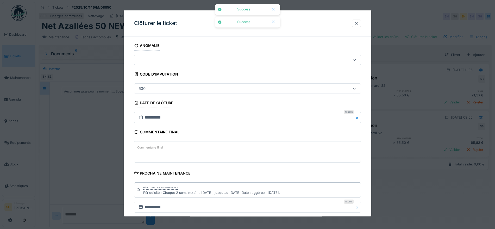
scroll to position [45, 0]
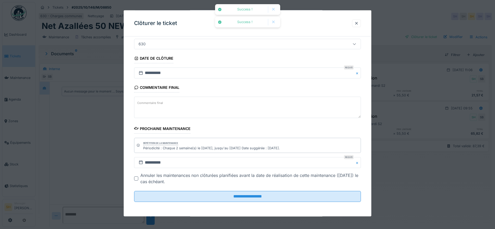
click at [239, 203] on fieldset "**********" at bounding box center [247, 101] width 227 height 210
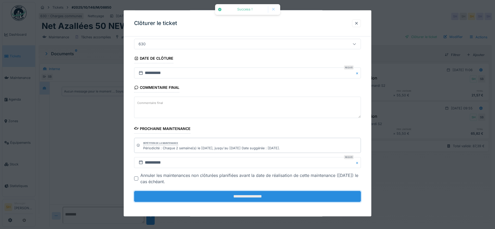
click at [240, 199] on input "**********" at bounding box center [247, 196] width 227 height 11
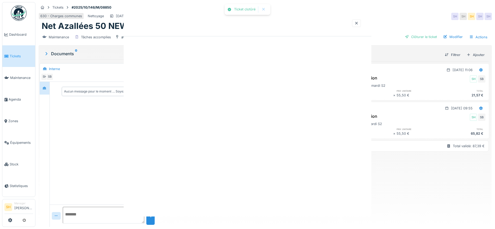
scroll to position [0, 0]
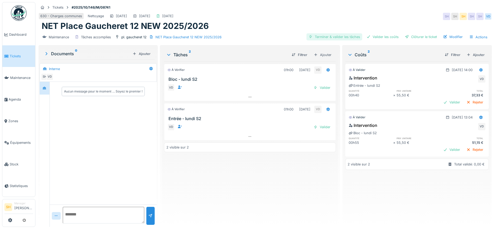
click at [336, 35] on div "Terminer & valider les tâches" at bounding box center [334, 36] width 56 height 7
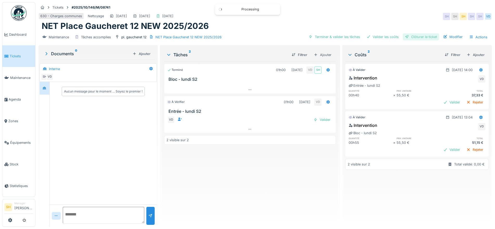
drag, startPoint x: 366, startPoint y: 36, endPoint x: 401, endPoint y: 37, distance: 34.4
click at [369, 36] on div "Valider les coûts" at bounding box center [382, 36] width 36 height 7
click at [414, 38] on div "Clôturer le ticket" at bounding box center [421, 36] width 36 height 7
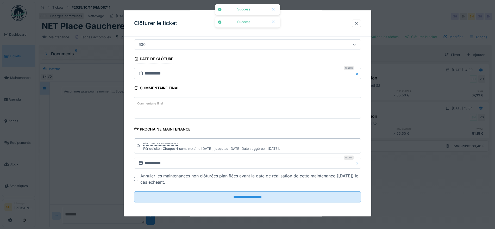
scroll to position [45, 0]
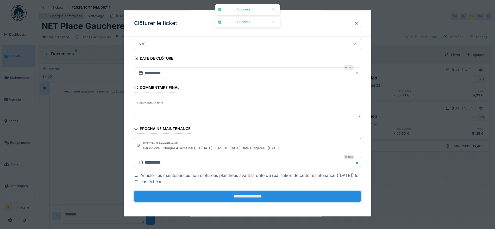
click at [245, 195] on input "**********" at bounding box center [247, 196] width 227 height 11
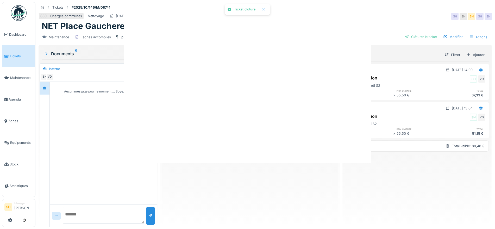
scroll to position [0, 0]
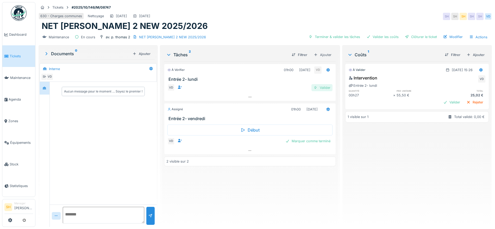
click at [325, 88] on div "Valider" at bounding box center [321, 87] width 21 height 7
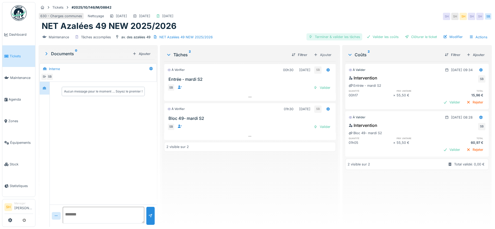
click at [340, 36] on div "Terminer & valider les tâches" at bounding box center [334, 36] width 56 height 7
click at [379, 37] on div "Valider les coûts" at bounding box center [382, 36] width 36 height 7
click at [411, 39] on div "Clôturer le ticket" at bounding box center [421, 36] width 36 height 7
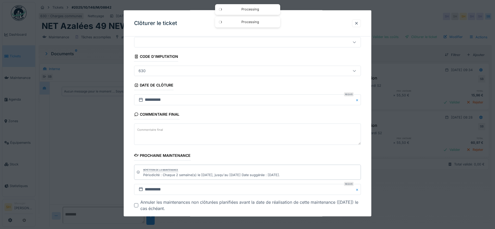
scroll to position [45, 0]
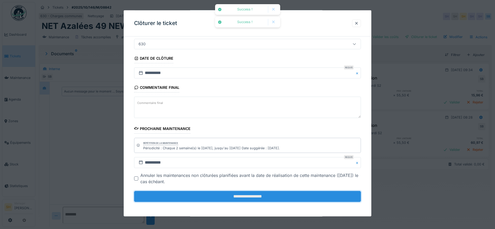
click at [237, 199] on input "**********" at bounding box center [247, 196] width 227 height 11
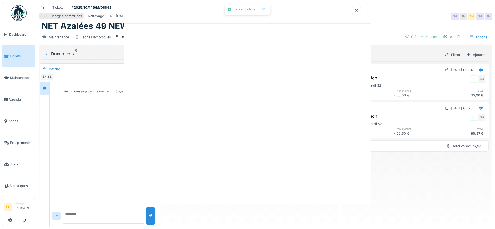
scroll to position [0, 0]
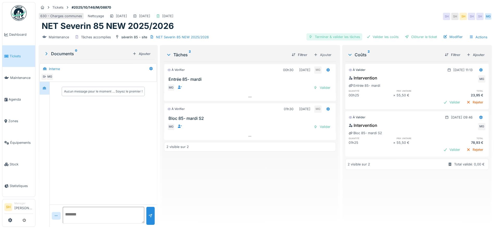
click at [344, 36] on div "Terminer & valider les tâches" at bounding box center [334, 36] width 56 height 7
drag, startPoint x: 377, startPoint y: 35, endPoint x: 415, endPoint y: 35, distance: 38.0
click at [377, 35] on div "Valider les coûts" at bounding box center [382, 36] width 36 height 7
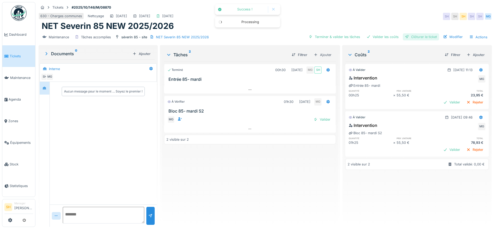
click at [417, 35] on div "Clôturer le ticket" at bounding box center [421, 36] width 36 height 7
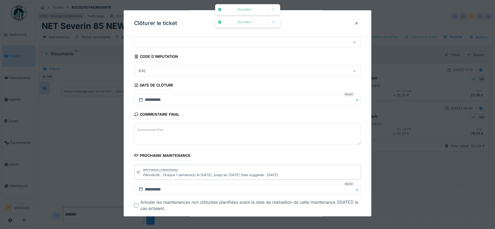
scroll to position [45, 0]
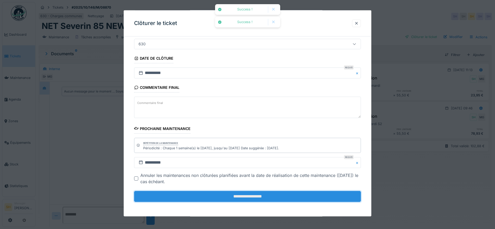
click at [232, 197] on input "**********" at bounding box center [247, 196] width 227 height 11
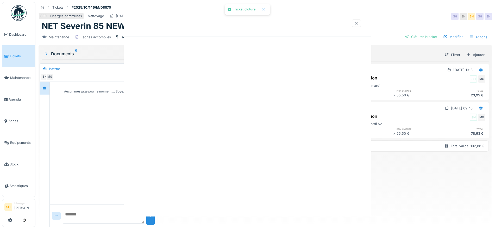
scroll to position [0, 0]
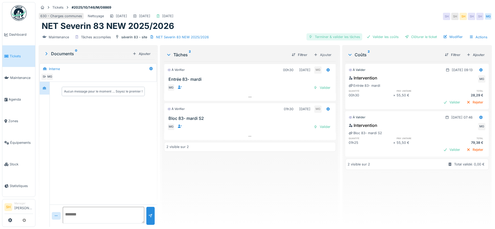
click at [340, 37] on div "Terminer & valider les tâches" at bounding box center [334, 36] width 56 height 7
click at [382, 39] on div "Valider les coûts" at bounding box center [382, 36] width 36 height 7
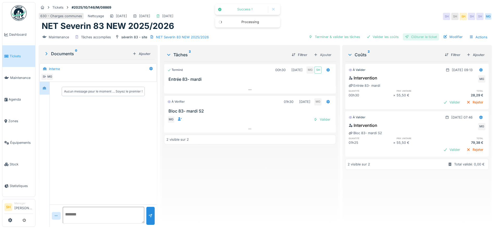
click at [405, 39] on div at bounding box center [407, 36] width 4 height 5
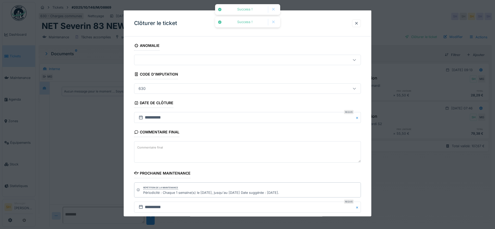
scroll to position [45, 0]
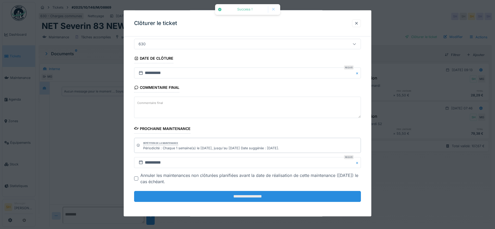
click at [238, 197] on input "**********" at bounding box center [247, 196] width 227 height 11
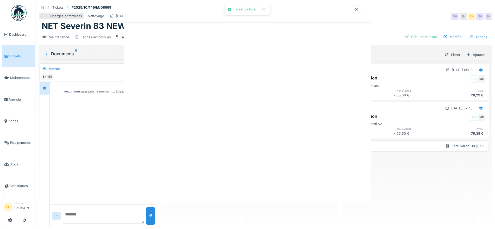
scroll to position [0, 0]
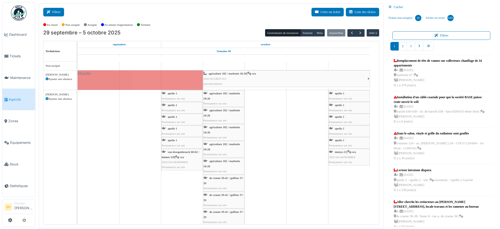
click at [52, 10] on button "Filtrer" at bounding box center [53, 12] width 21 height 9
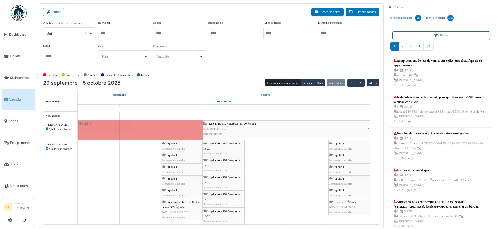
click at [164, 33] on div at bounding box center [179, 33] width 52 height 12
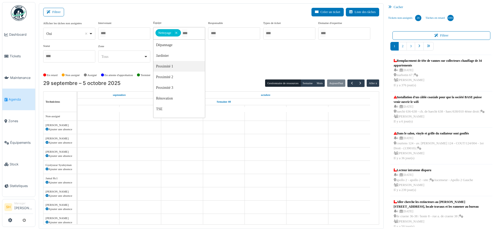
click at [225, 75] on div "En retard Non assigné Assigné En attente d'approbation Terminé" at bounding box center [211, 75] width 336 height 9
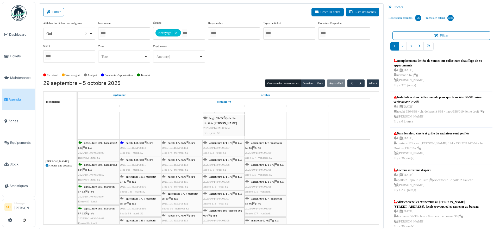
scroll to position [195, 0]
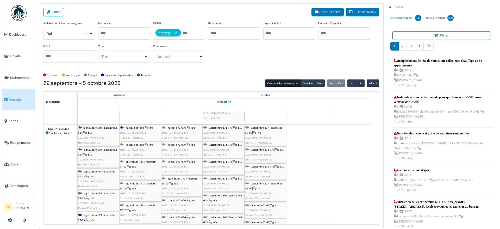
click at [136, 129] on div "haecht 666-668 | n/a 2025/10/146/M/08412 Bloc 668 - mardi S2" at bounding box center [140, 132] width 41 height 15
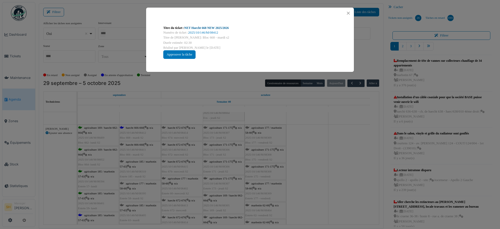
click at [201, 29] on link "NET Haecht 668 NEW 2025/2026" at bounding box center [206, 28] width 45 height 4
drag, startPoint x: 336, startPoint y: 165, endPoint x: 255, endPoint y: 170, distance: 81.4
click at [330, 166] on div "Titre du ticket : NET Haecht 668 NEW 2025/2026 Numéro de ticket : 2025/10/146/M…" at bounding box center [250, 114] width 500 height 229
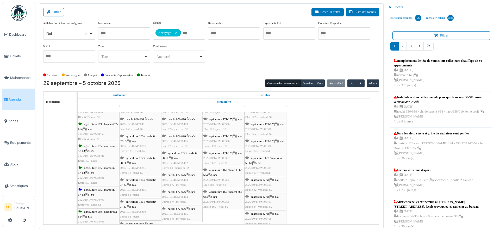
scroll to position [260, 0]
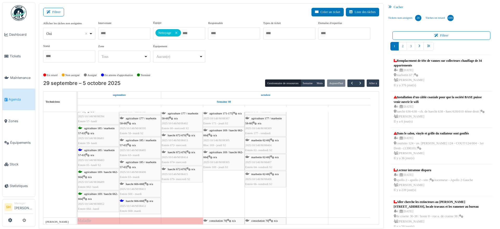
click at [96, 151] on div "agriculture 185 / marbotin 57-63 | n/a 2025/10/146/M/08403 Entrée 61- lundi S2" at bounding box center [98, 158] width 40 height 20
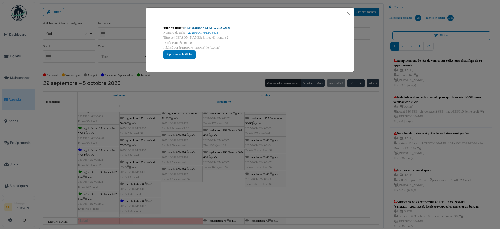
click at [200, 28] on link "NET Marbotin 61 NEW 2025/2026" at bounding box center [207, 28] width 46 height 4
click at [347, 11] on button "Close" at bounding box center [348, 13] width 7 height 7
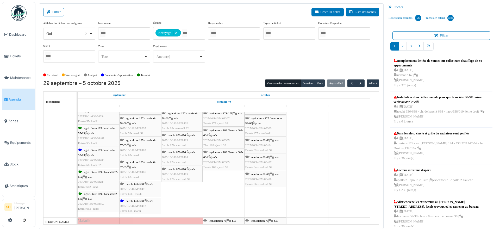
drag, startPoint x: 176, startPoint y: 33, endPoint x: 178, endPoint y: 36, distance: 3.9
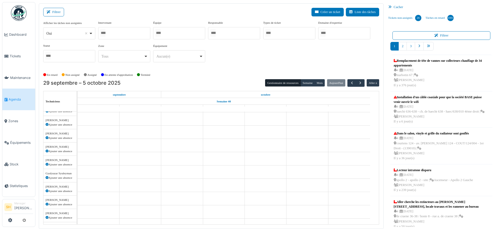
scroll to position [283, 0]
click at [176, 32] on div at bounding box center [179, 33] width 52 height 12
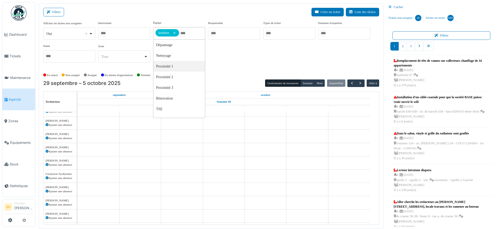
scroll to position [0, 0]
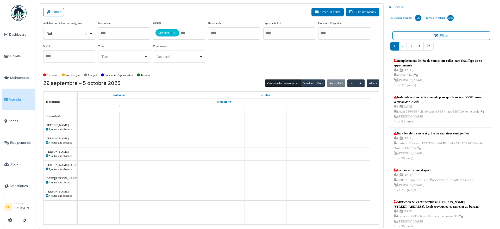
click at [239, 60] on div "Afficher les tâches non assignées *** Oui Remove item Oui Non Intervenant Abdel…" at bounding box center [211, 44] width 336 height 46
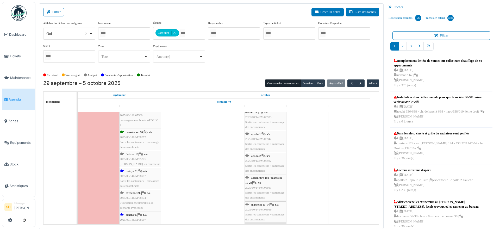
click at [126, 171] on span "metsys 21" at bounding box center [132, 170] width 12 height 3
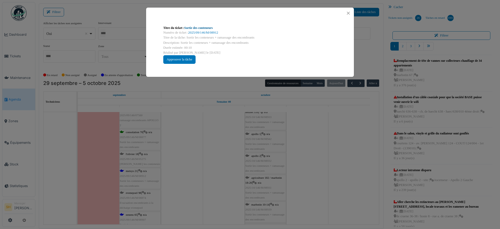
click at [196, 27] on link "Sortie des conteneurs" at bounding box center [198, 28] width 28 height 4
click at [213, 137] on div "Titre du ticket : Sortie des conteneurs Numéro de ticket : 2025/09/146/M/08912 …" at bounding box center [250, 114] width 500 height 229
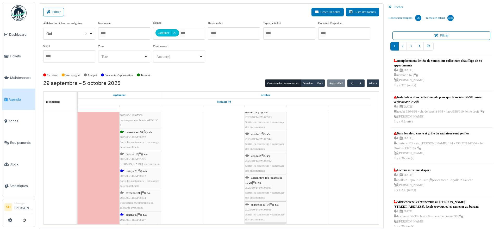
click at [143, 152] on icon at bounding box center [141, 153] width 4 height 3
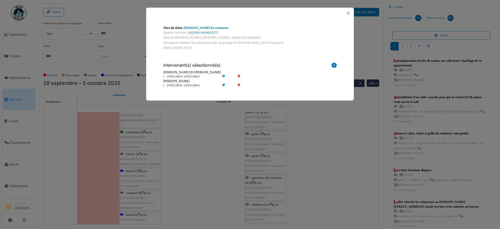
click at [239, 85] on icon at bounding box center [242, 86] width 15 height 4
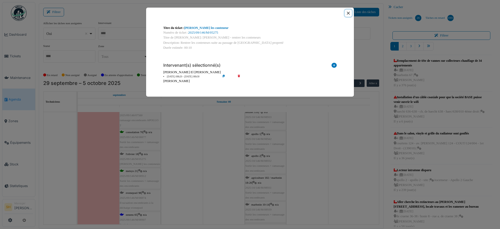
click at [350, 13] on button "Close" at bounding box center [348, 13] width 7 height 7
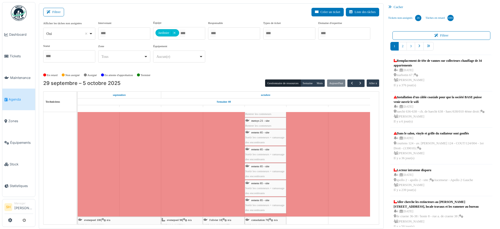
scroll to position [260, 0]
click at [350, 81] on span "button" at bounding box center [352, 83] width 4 height 4
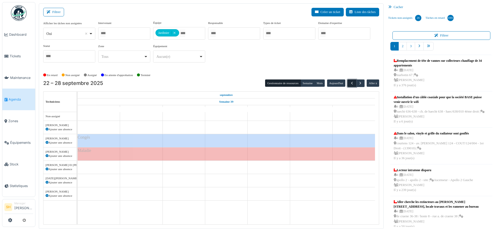
scroll to position [0, 0]
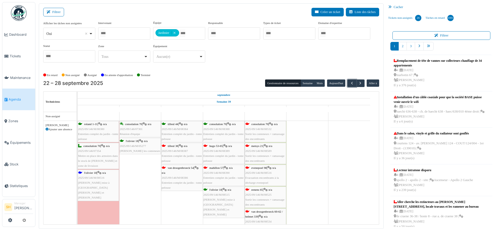
click at [221, 166] on span "mahillon 57" at bounding box center [216, 167] width 14 height 3
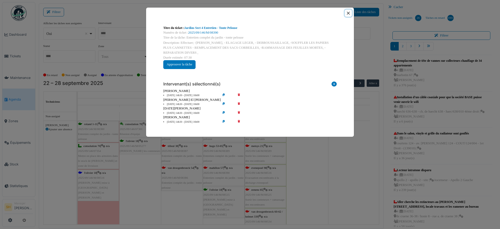
click at [350, 12] on button "Close" at bounding box center [348, 13] width 7 height 7
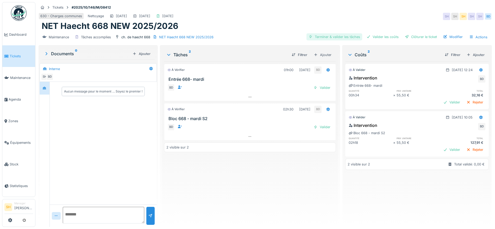
click at [346, 36] on div "Terminer & valider les tâches" at bounding box center [334, 36] width 56 height 7
drag, startPoint x: 375, startPoint y: 37, endPoint x: 395, endPoint y: 37, distance: 20.0
click at [377, 37] on div "Valider les coûts" at bounding box center [382, 36] width 36 height 7
click at [410, 37] on div "Clôturer le ticket" at bounding box center [421, 36] width 36 height 7
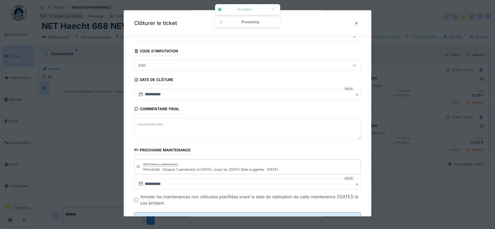
scroll to position [45, 0]
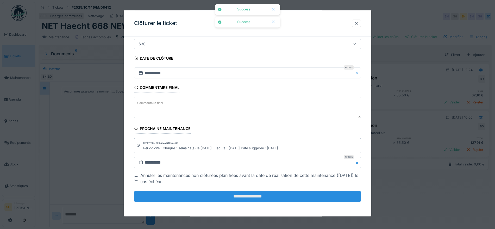
click at [266, 194] on input "**********" at bounding box center [247, 196] width 227 height 11
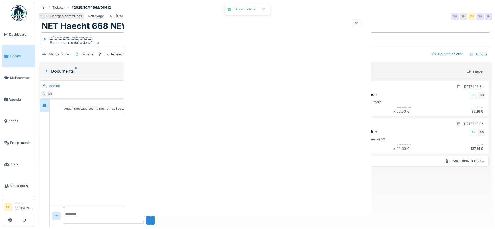
scroll to position [0, 0]
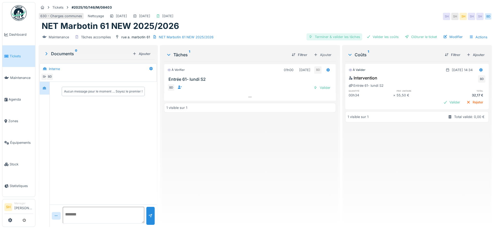
click at [344, 35] on div "Terminer & valider les tâches" at bounding box center [334, 36] width 56 height 7
click at [379, 34] on div "Valider les coûts" at bounding box center [382, 36] width 36 height 7
click at [417, 35] on div "Clôturer le ticket" at bounding box center [421, 36] width 36 height 7
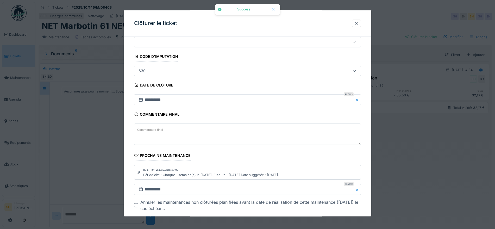
scroll to position [45, 0]
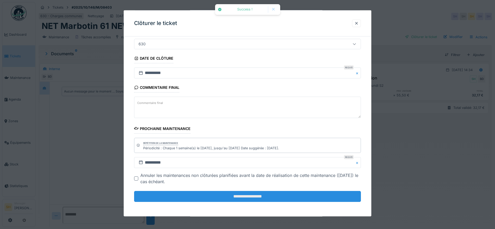
click at [234, 197] on input "**********" at bounding box center [247, 196] width 227 height 11
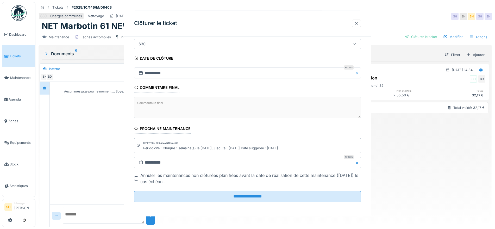
scroll to position [0, 0]
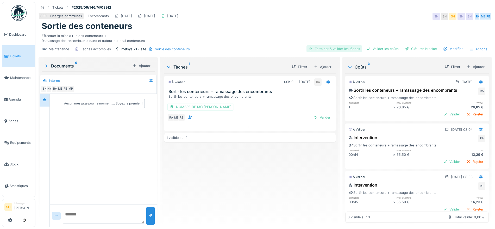
click at [368, 48] on div "Valider les coûts" at bounding box center [382, 48] width 36 height 7
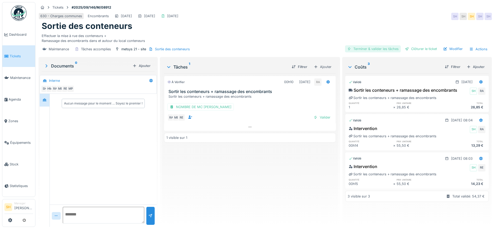
click at [375, 49] on div "Terminer & valider les tâches" at bounding box center [373, 48] width 56 height 7
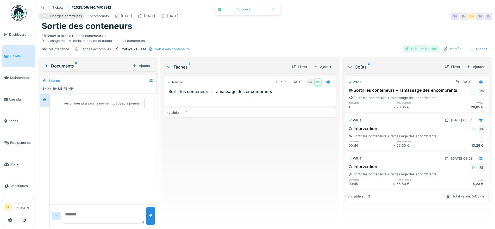
click at [408, 48] on div "Clôturer le ticket" at bounding box center [421, 48] width 36 height 7
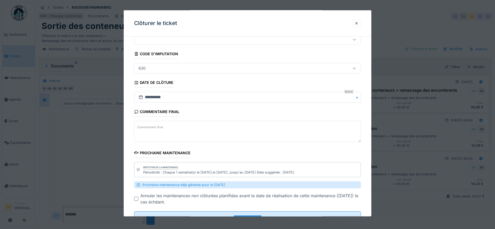
scroll to position [41, 0]
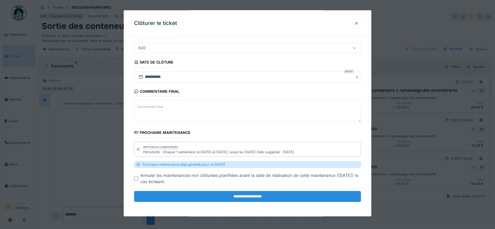
click at [265, 201] on input "**********" at bounding box center [247, 196] width 227 height 11
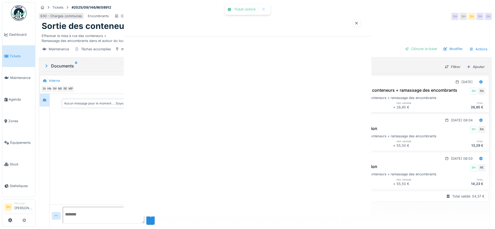
scroll to position [0, 0]
